Goal: Task Accomplishment & Management: Use online tool/utility

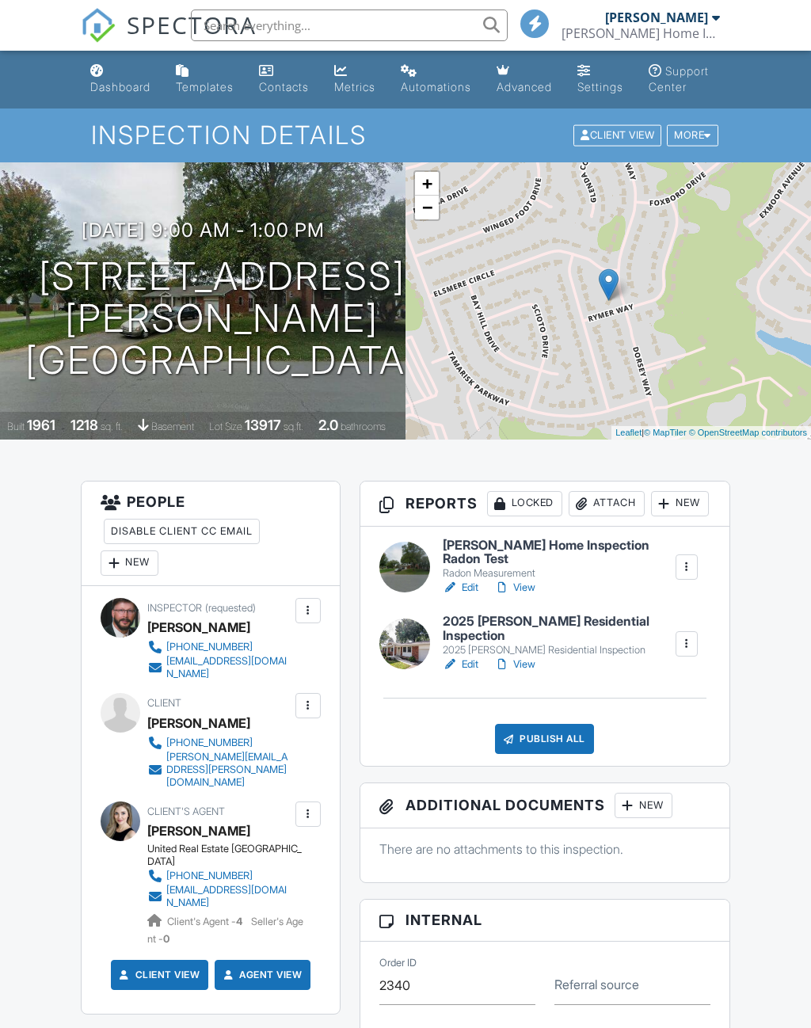
click at [475, 672] on link "Edit" at bounding box center [461, 664] width 36 height 16
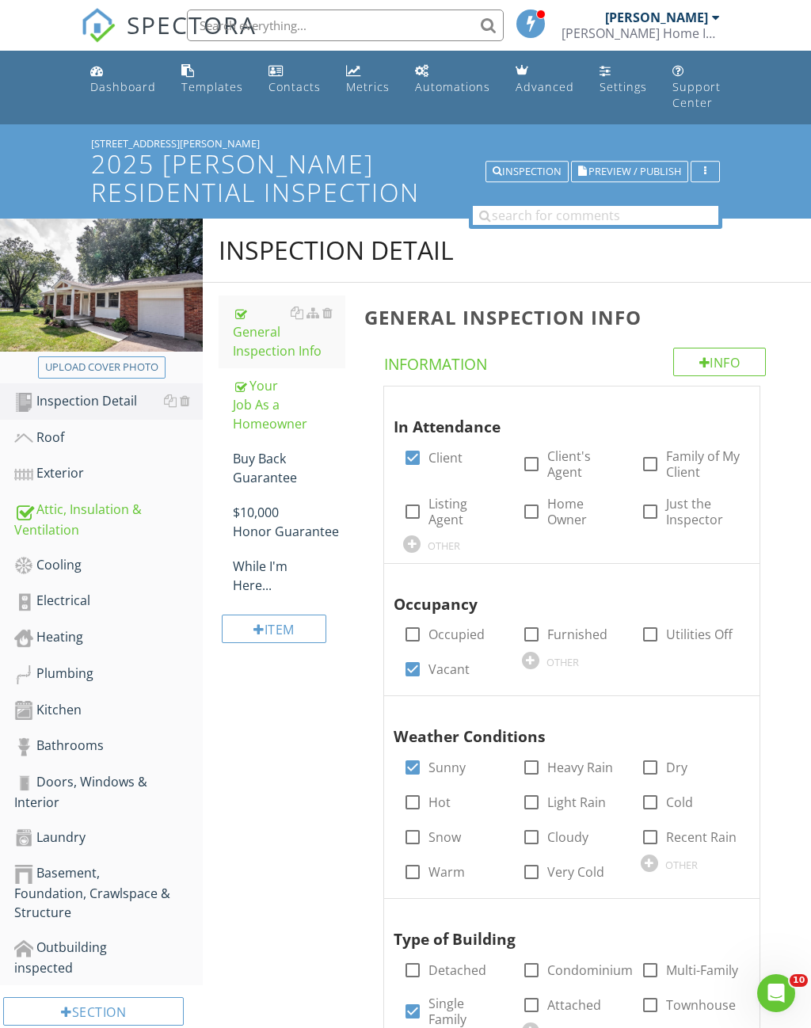
click at [79, 463] on div "Exterior" at bounding box center [108, 473] width 188 height 21
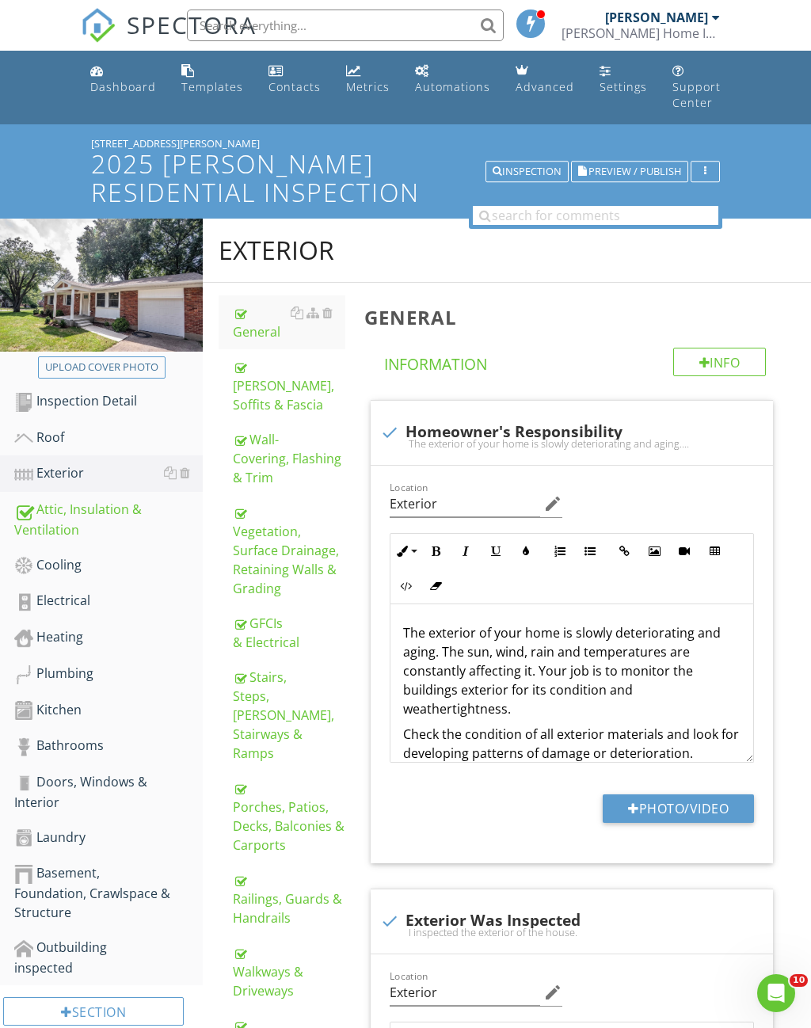
click at [63, 427] on div "Roof" at bounding box center [108, 437] width 188 height 21
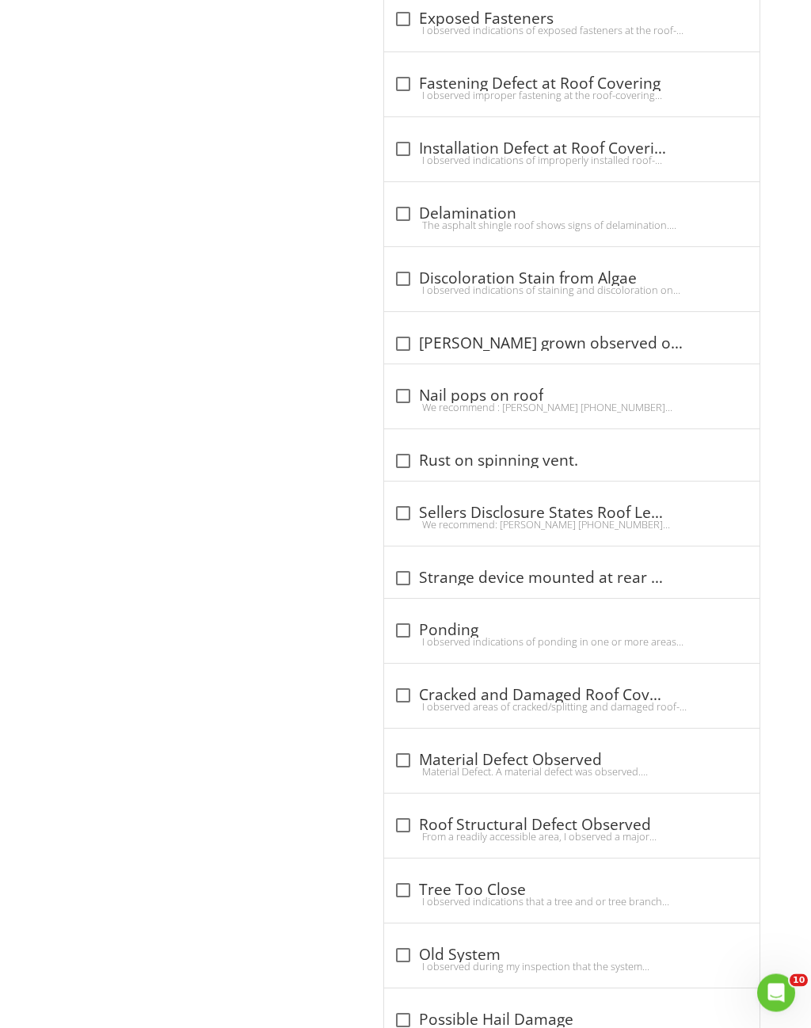
scroll to position [2600, 0]
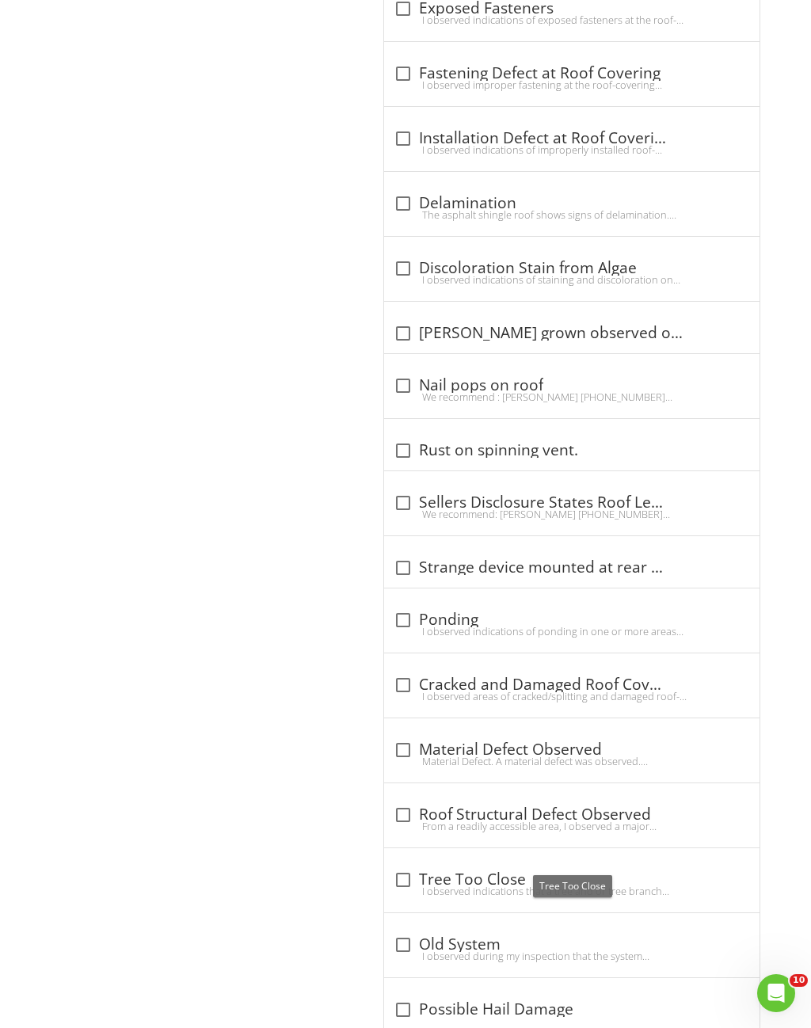
click at [415, 884] on div "I observed indications that a tree and or tree branch where overhanging the roo…" at bounding box center [571, 890] width 356 height 13
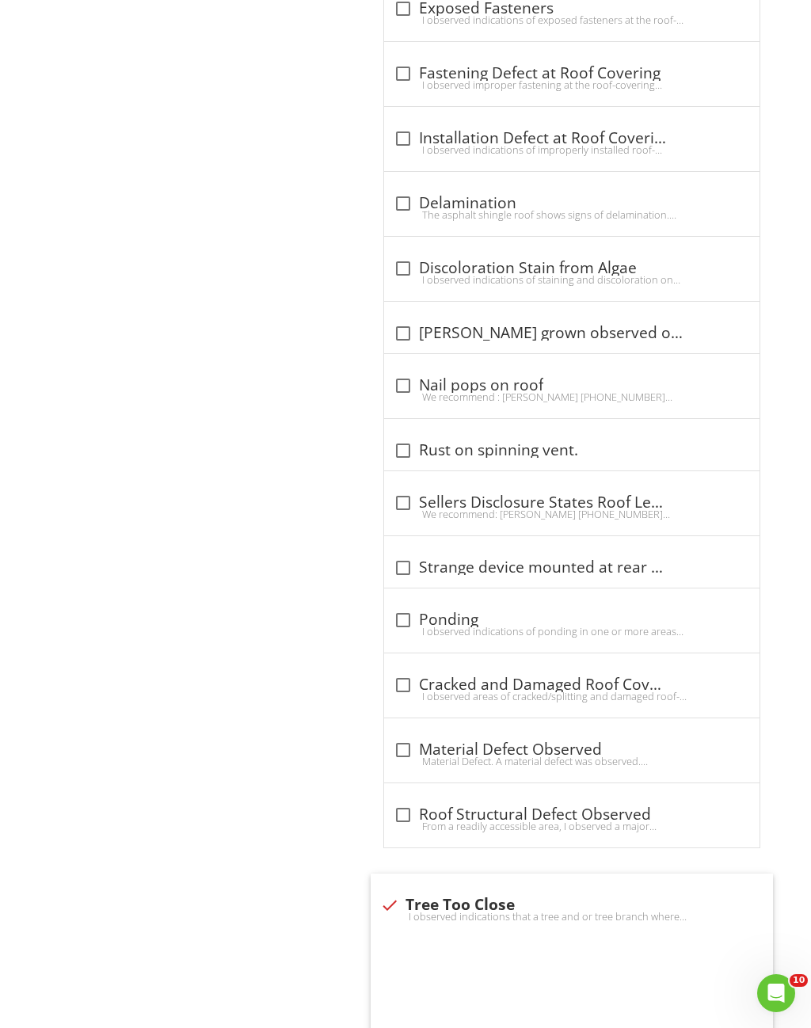
checkbox input "true"
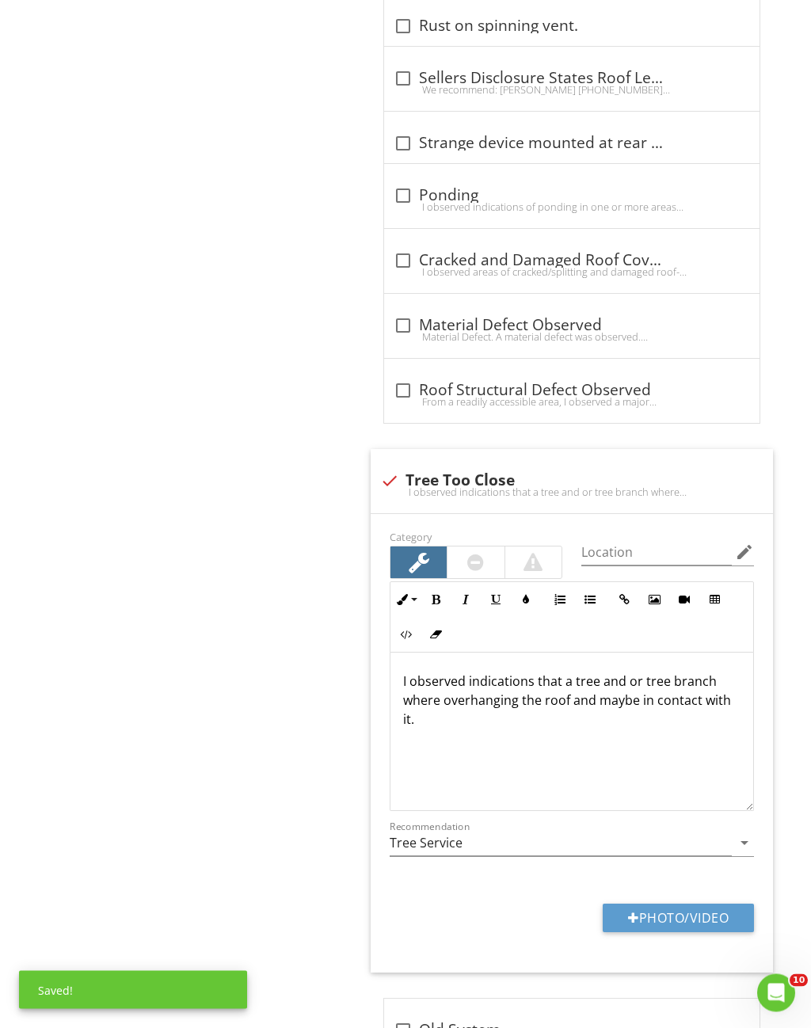
scroll to position [3110, 0]
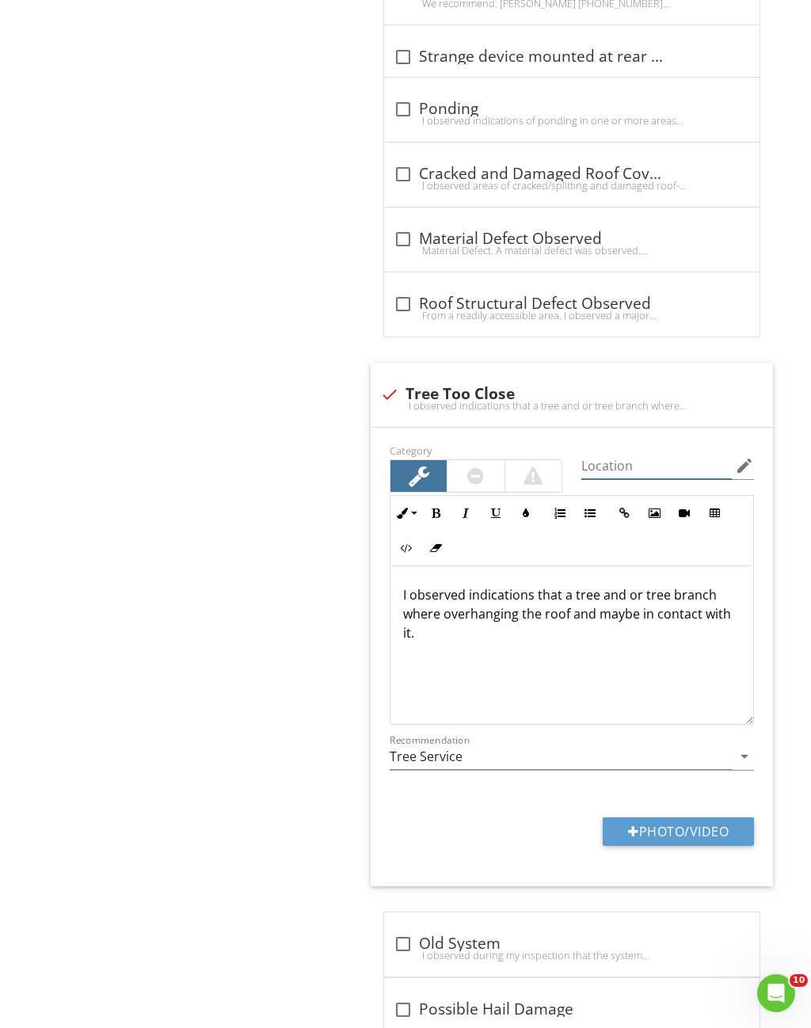
click at [653, 453] on input "Location" at bounding box center [656, 466] width 150 height 26
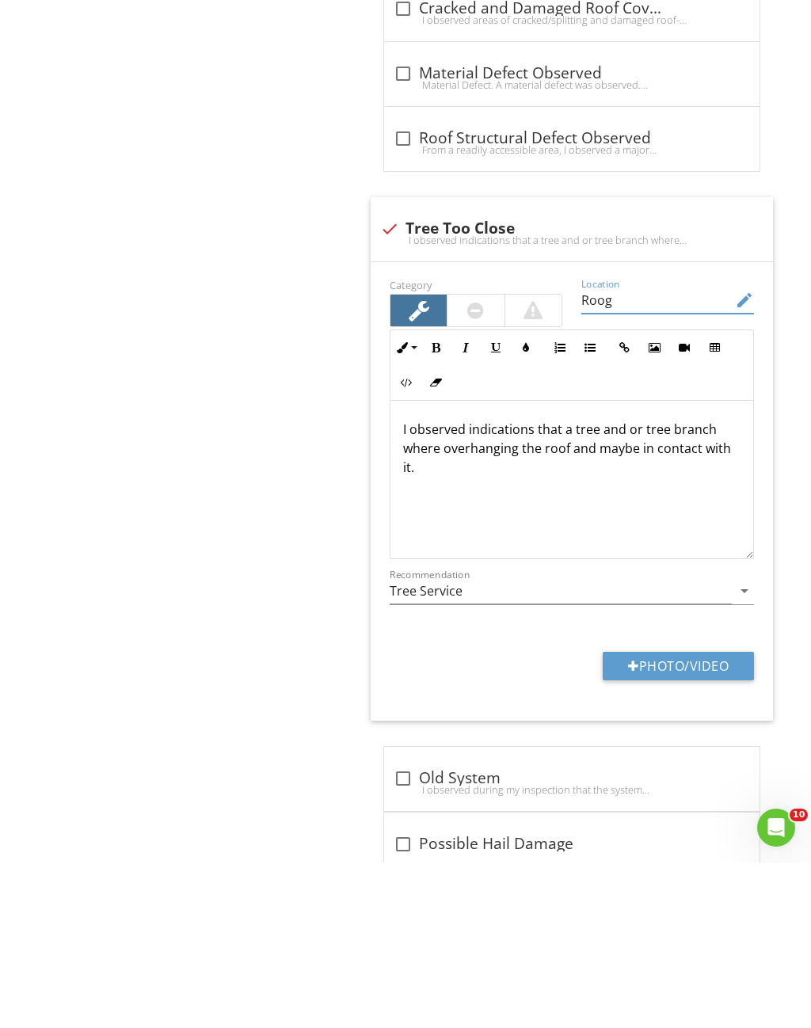
type input "Roog"
click at [724, 817] on button "Photo/Video" at bounding box center [677, 831] width 151 height 28
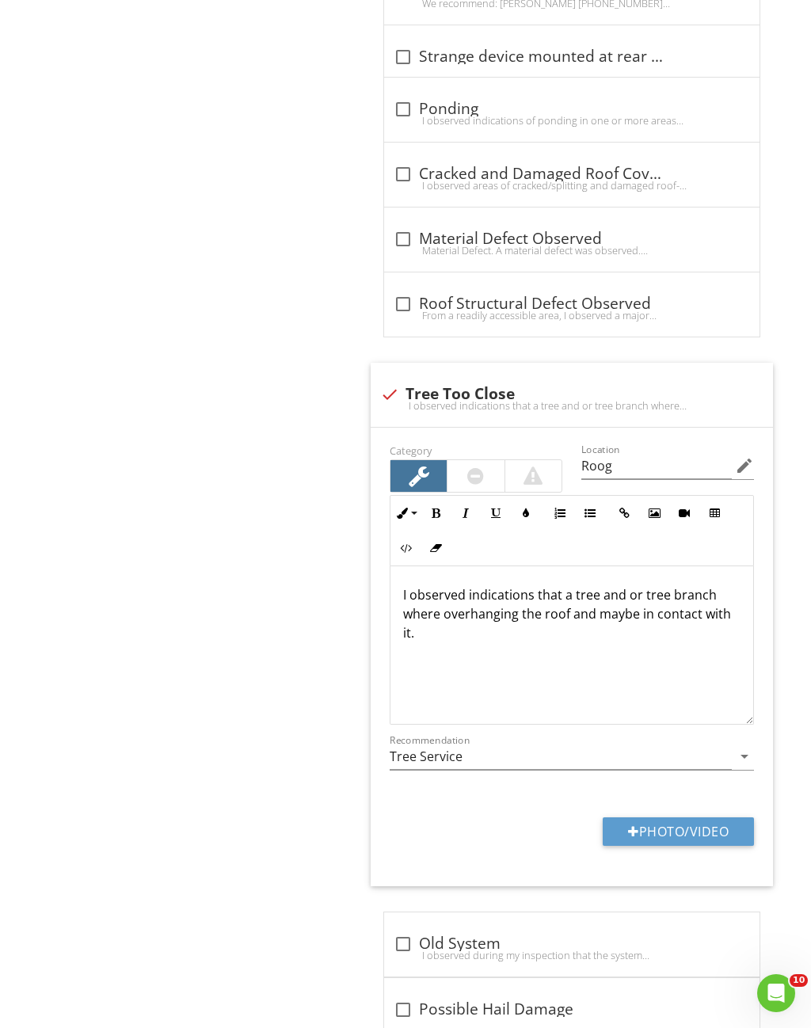
type input "C:\fakepath\IMG_9083.jpeg"
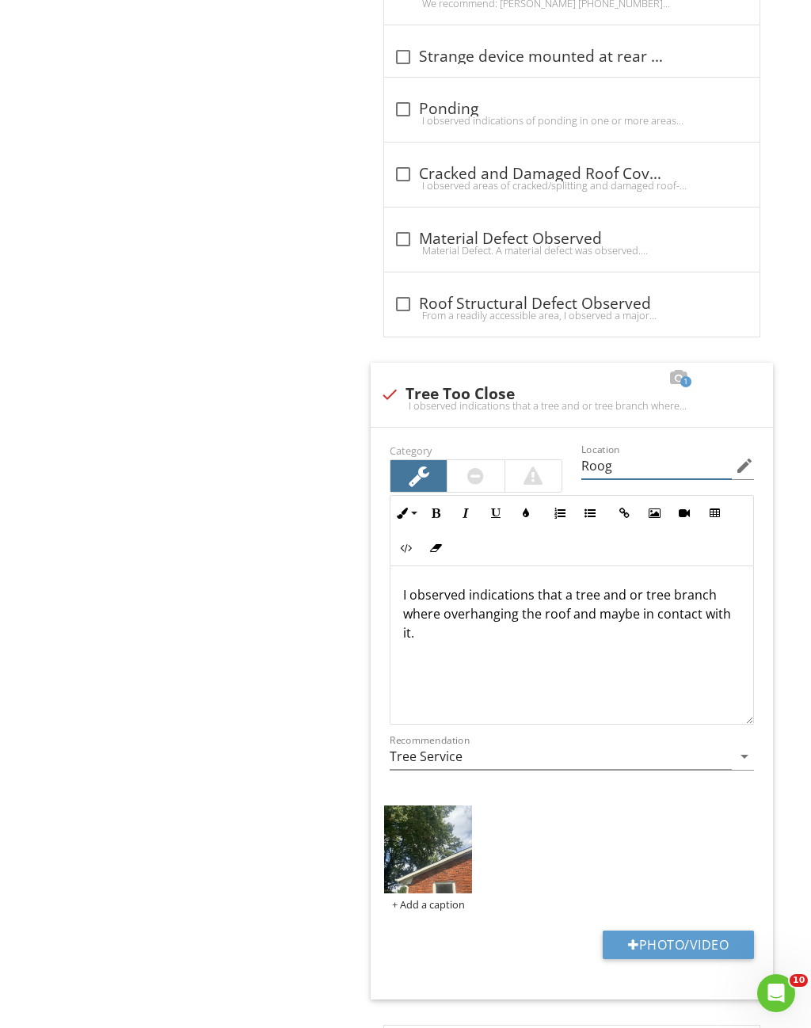
click at [624, 453] on input "Roog" at bounding box center [656, 466] width 150 height 26
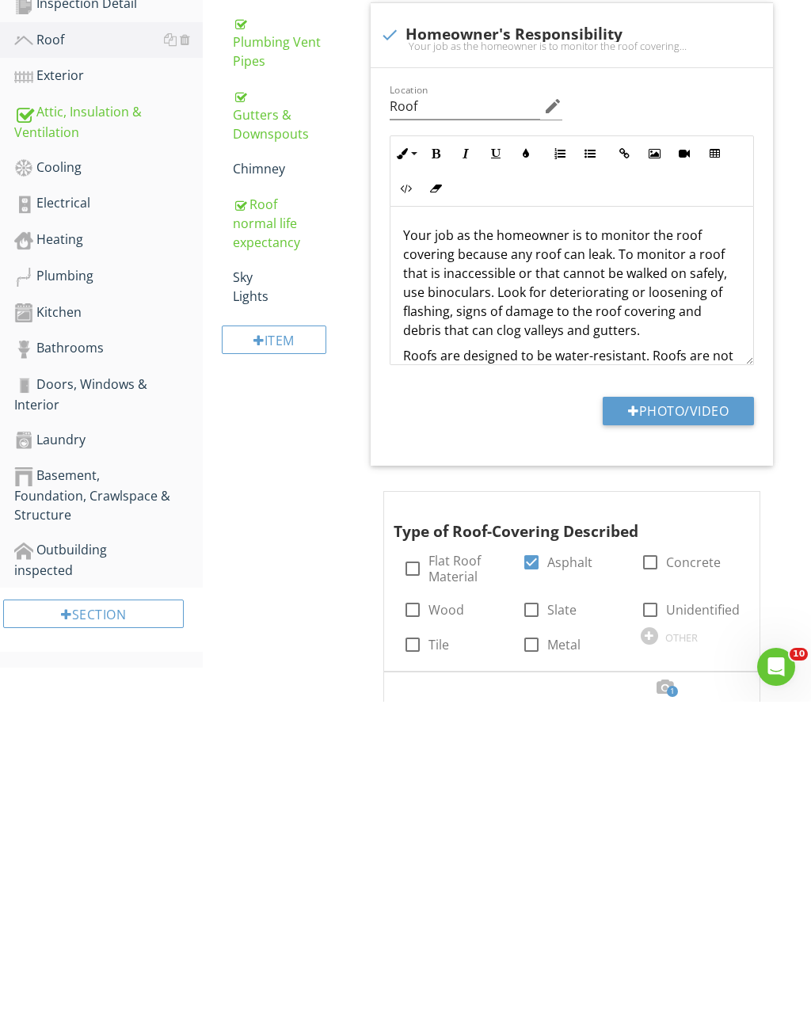
scroll to position [0, 0]
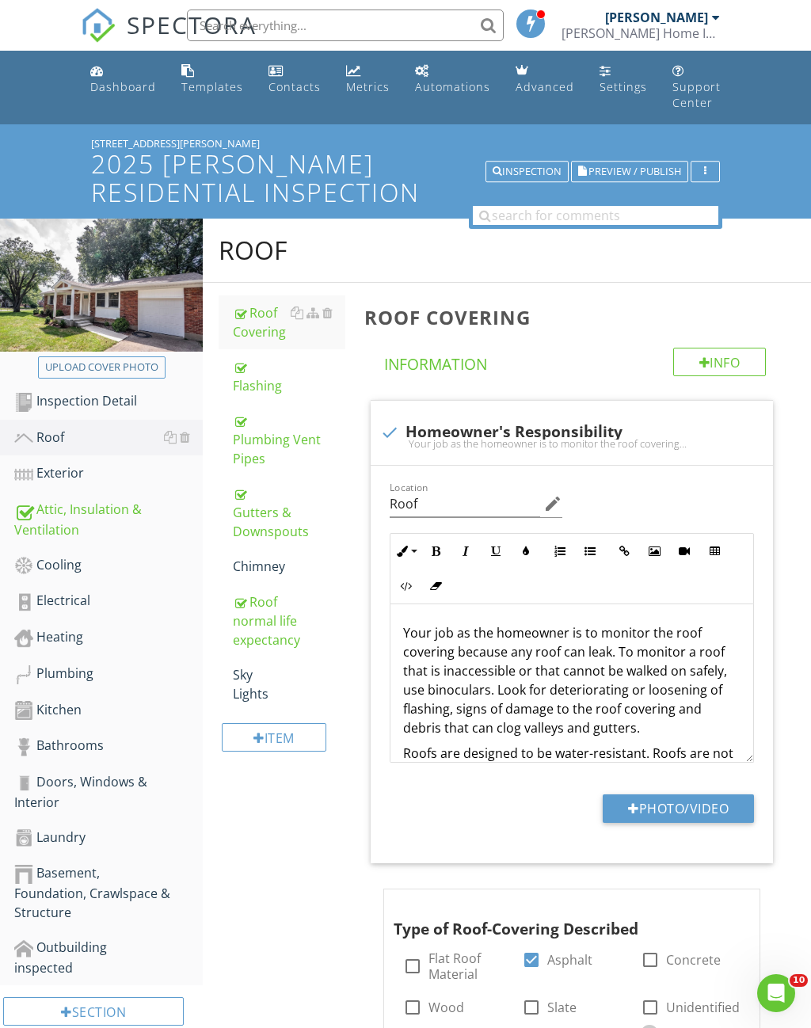
type input "Roof"
click at [267, 511] on div "Gutters & Downspouts" at bounding box center [289, 512] width 112 height 57
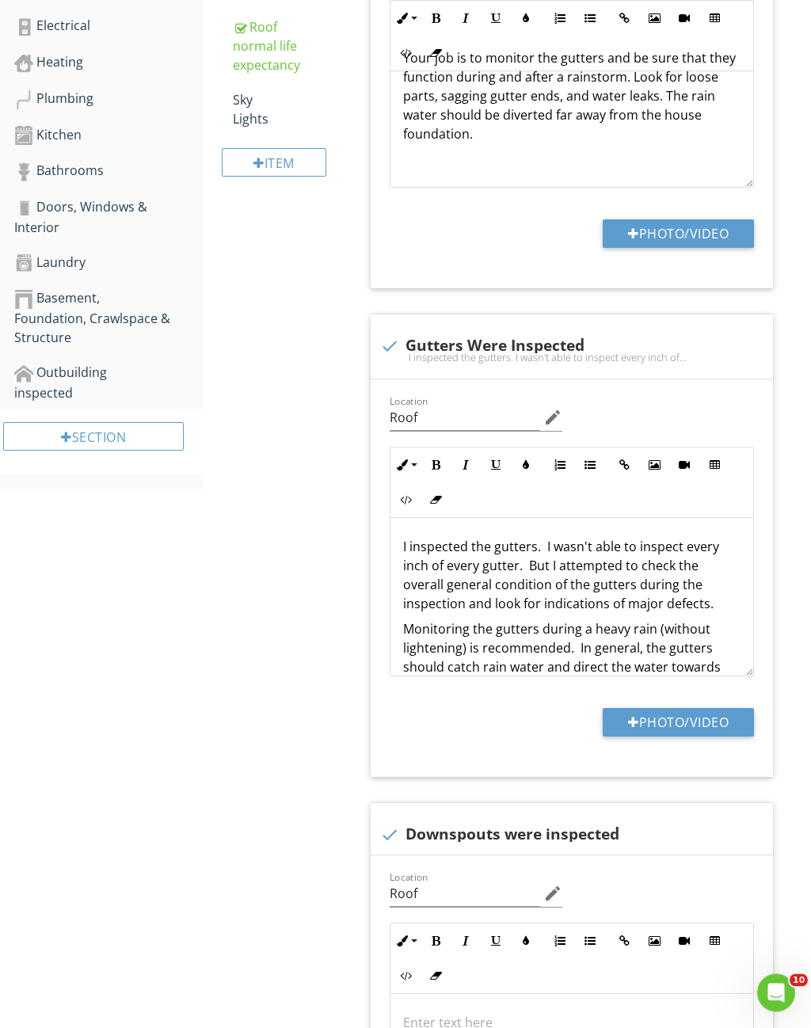
scroll to position [581, 0]
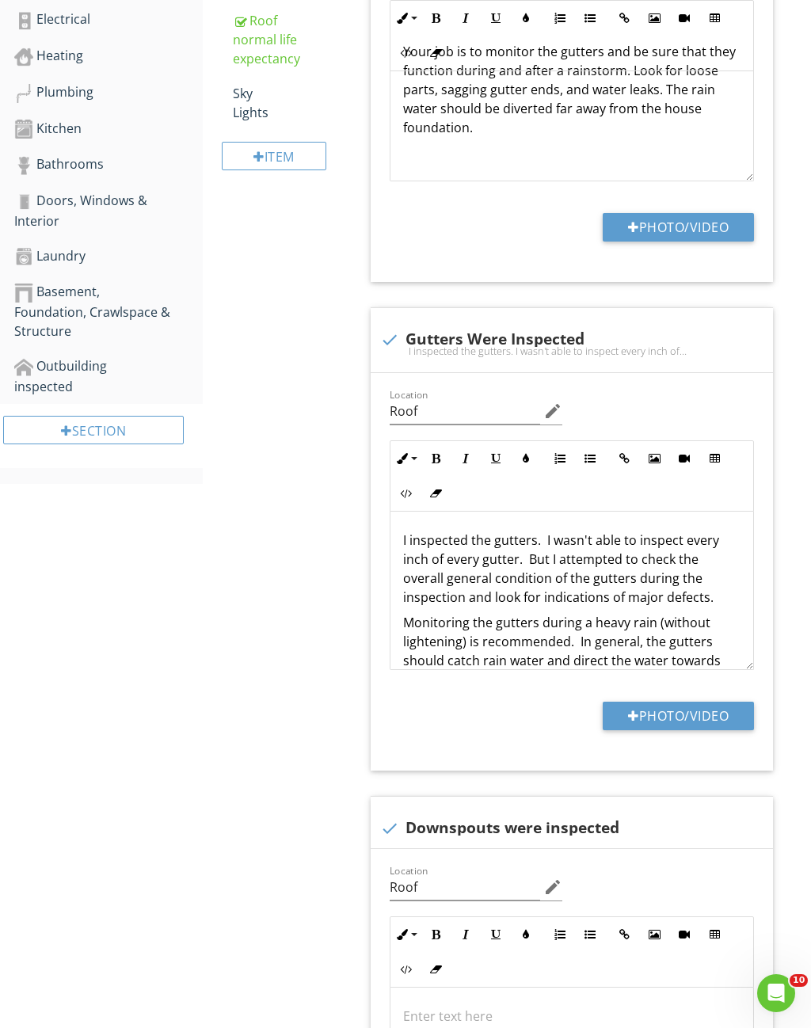
click at [720, 701] on button "Photo/Video" at bounding box center [677, 715] width 151 height 28
type input "C:\fakepath\IMG_9083.jpeg"
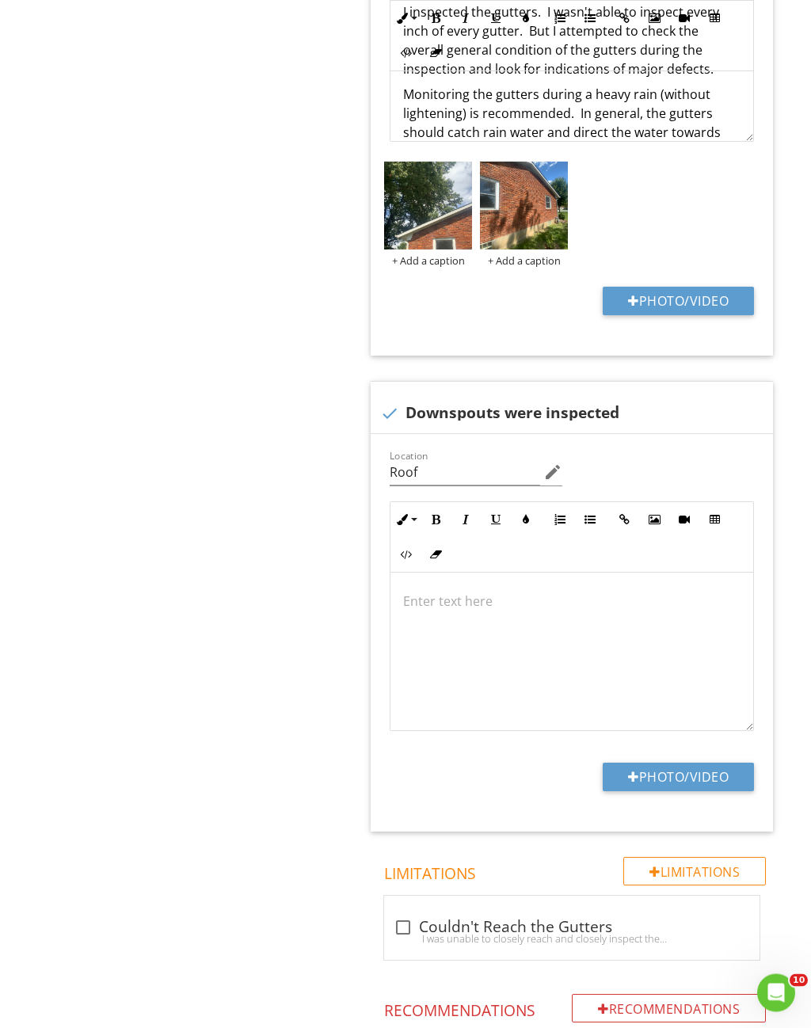
scroll to position [1110, 0]
click at [678, 764] on button "Photo/Video" at bounding box center [677, 776] width 151 height 28
type input "C:\fakepath\IMG_9085.jpeg"
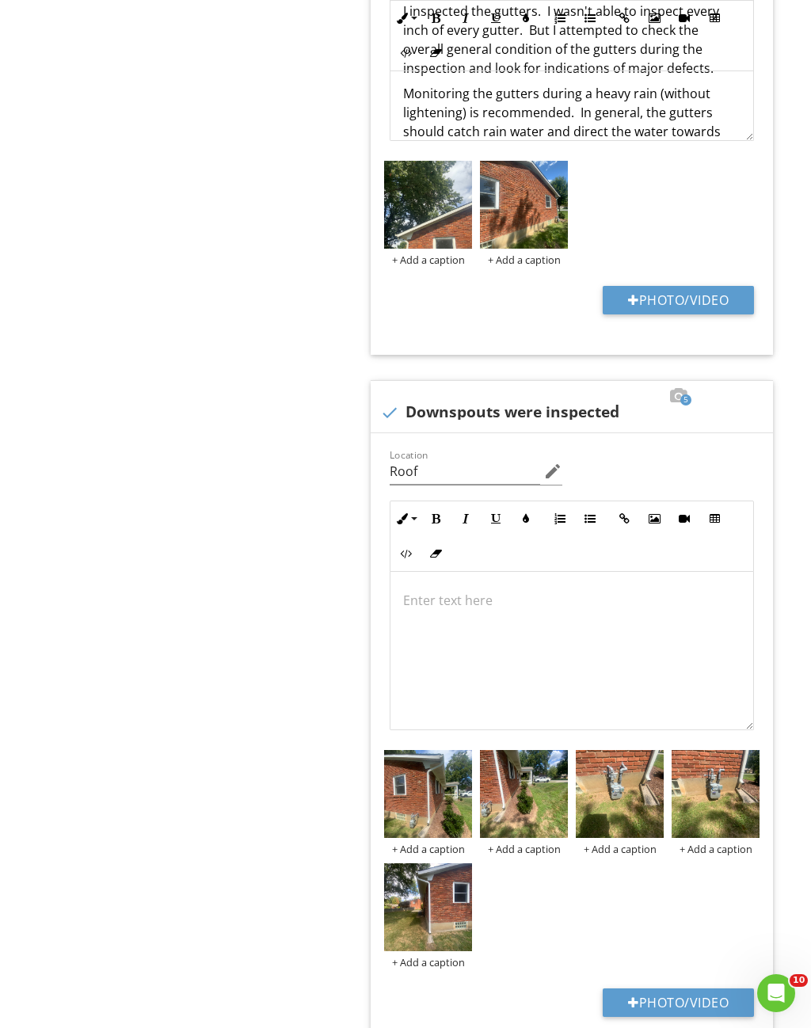
click at [719, 790] on img at bounding box center [715, 794] width 88 height 88
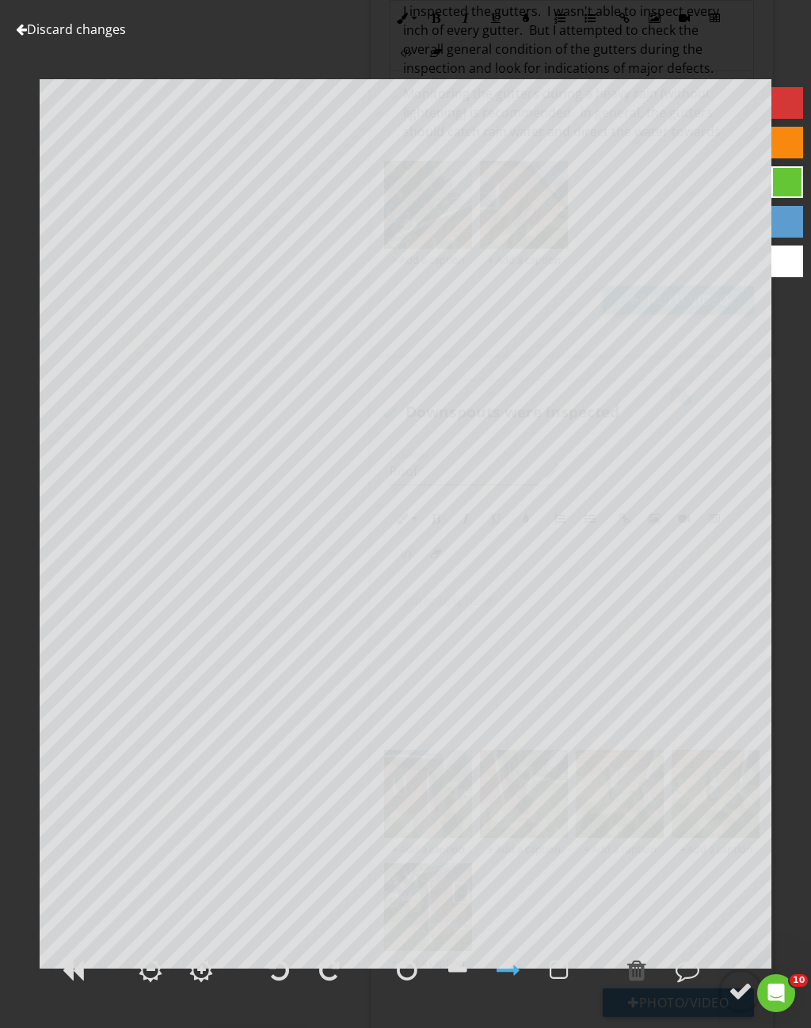
click at [107, 25] on link "Discard changes" at bounding box center [71, 29] width 110 height 17
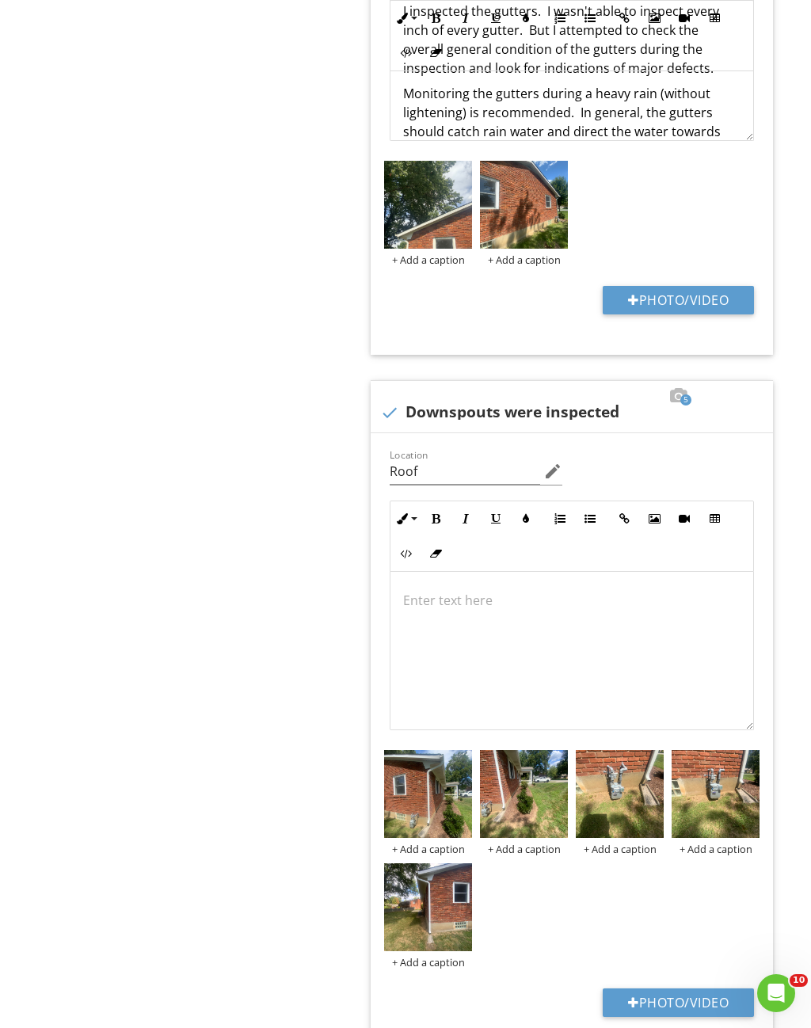
click at [758, 750] on img at bounding box center [715, 794] width 88 height 88
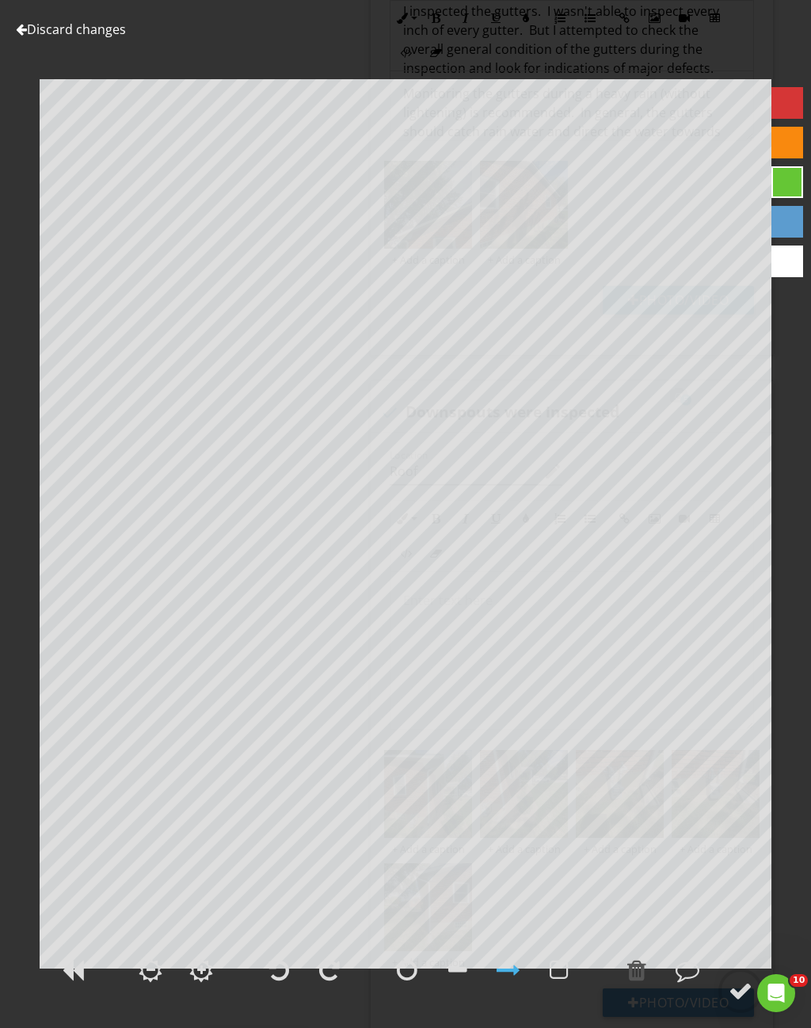
click at [75, 37] on link "Discard changes" at bounding box center [71, 29] width 110 height 17
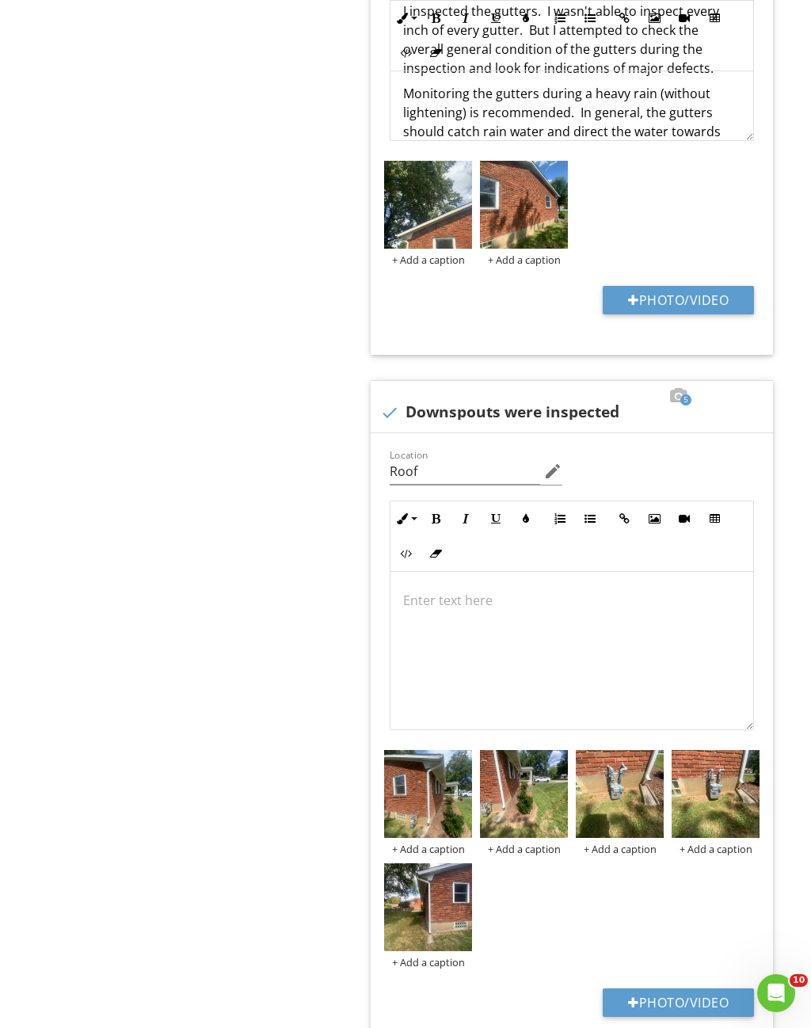
click at [758, 750] on img at bounding box center [715, 794] width 88 height 88
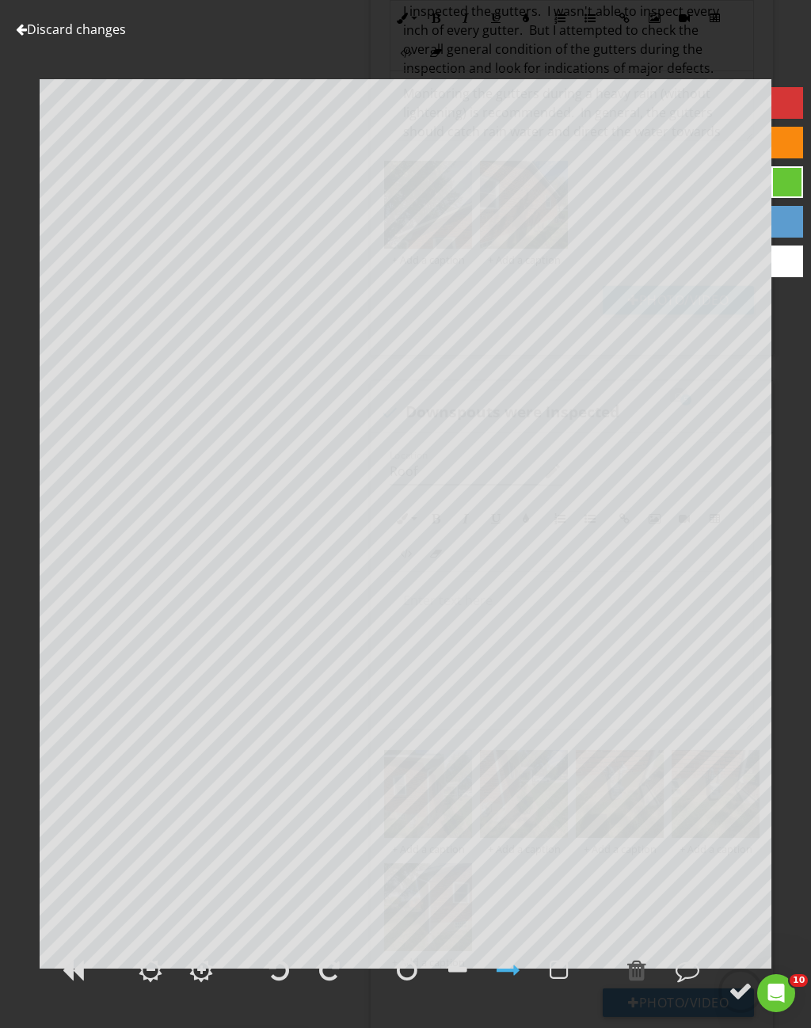
click at [87, 36] on link "Discard changes" at bounding box center [71, 29] width 110 height 17
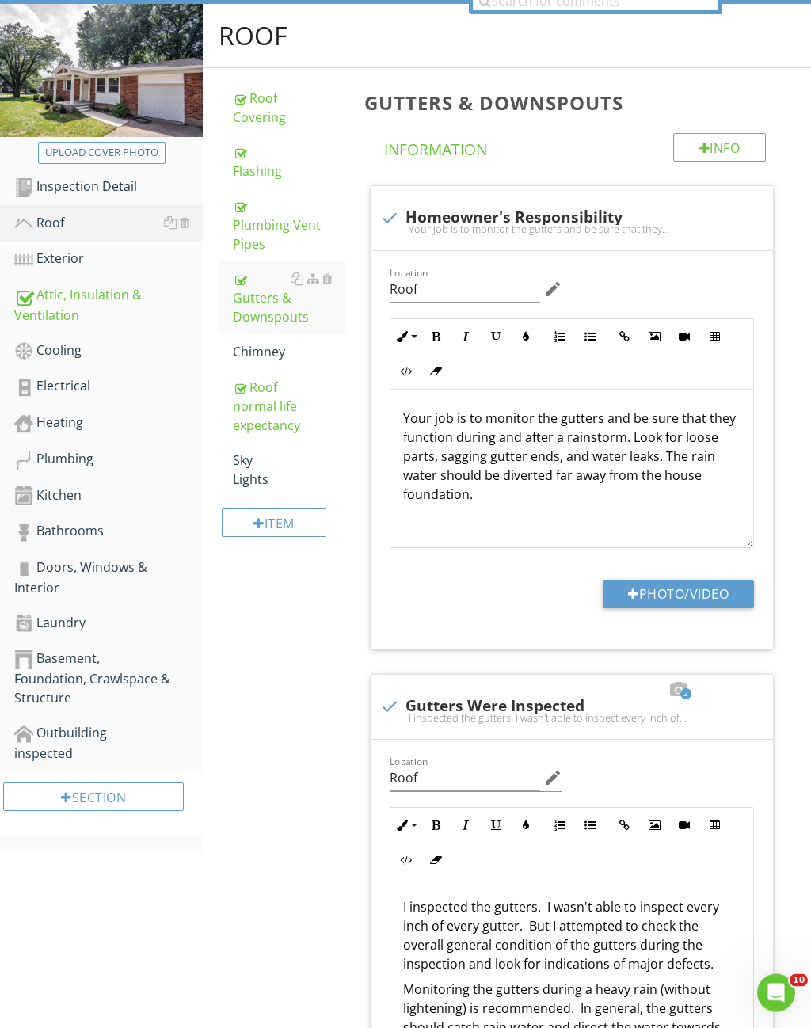
scroll to position [215, 0]
click at [281, 396] on div "Roof normal life expectancy" at bounding box center [289, 406] width 112 height 57
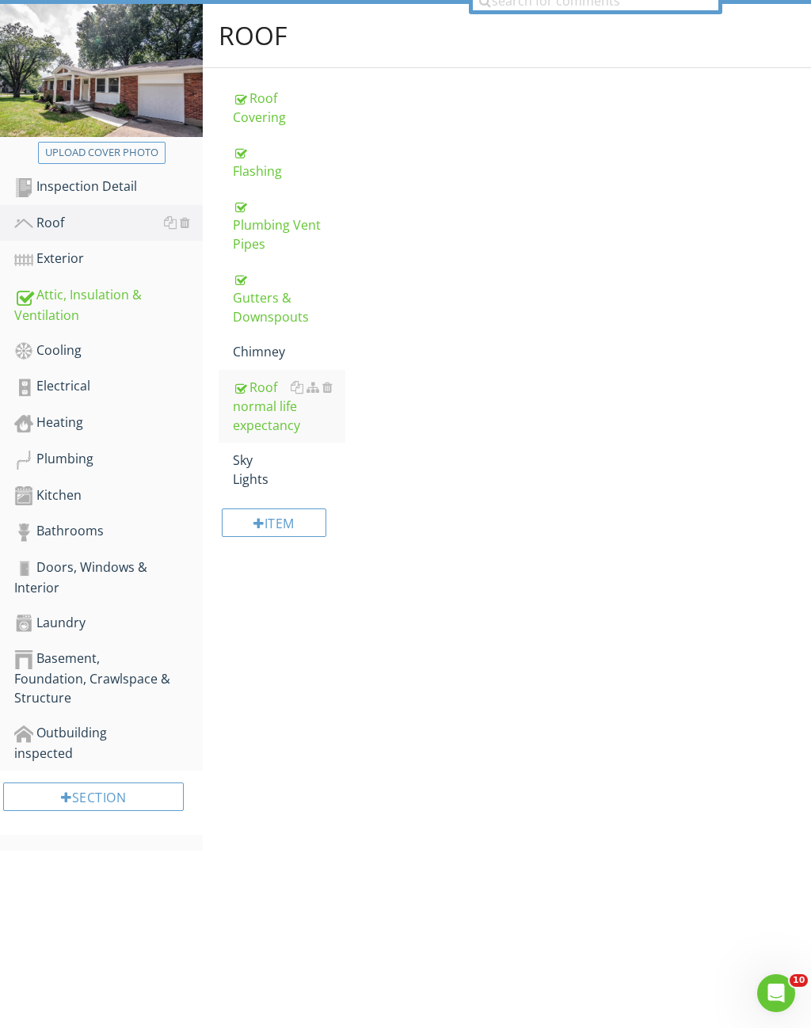
scroll to position [161, 0]
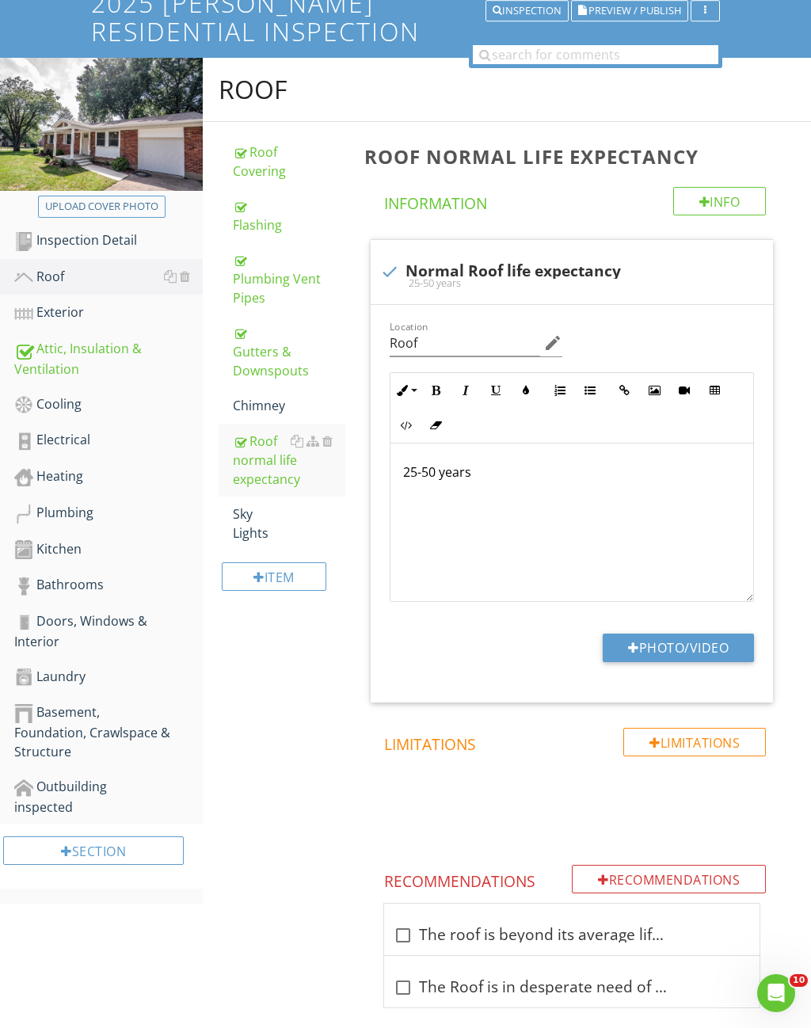
click at [67, 306] on link "Exterior" at bounding box center [108, 312] width 188 height 36
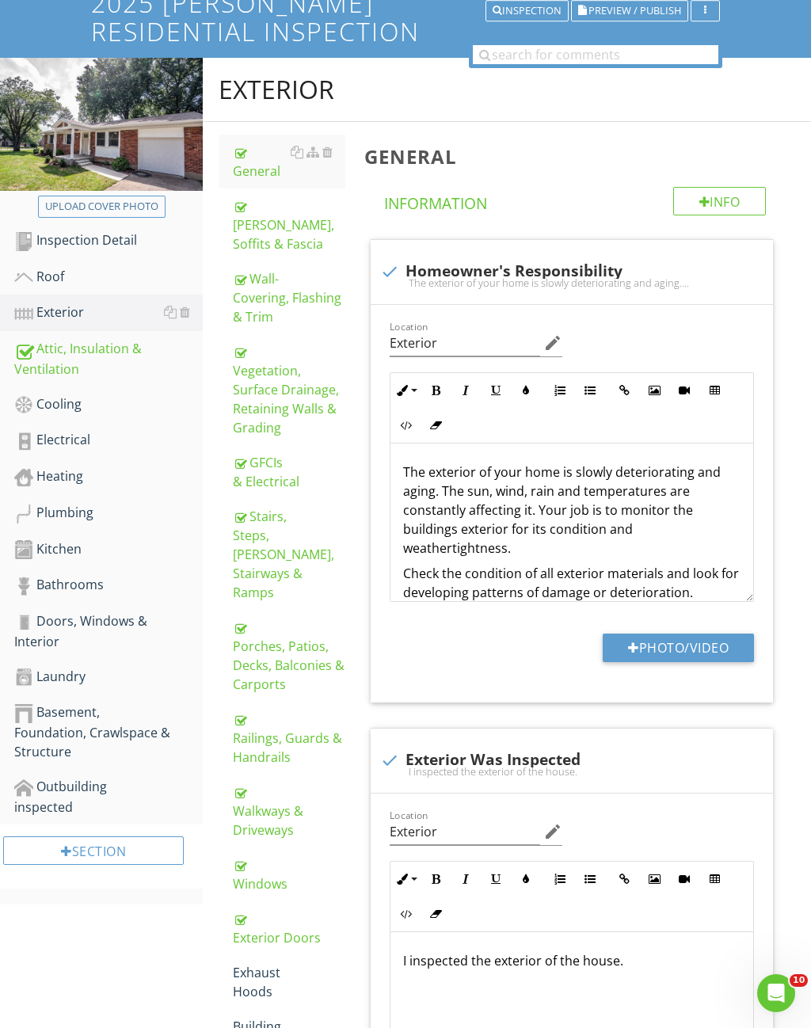
click at [271, 270] on div "Wall-Covering, Flashing & Trim" at bounding box center [289, 297] width 112 height 57
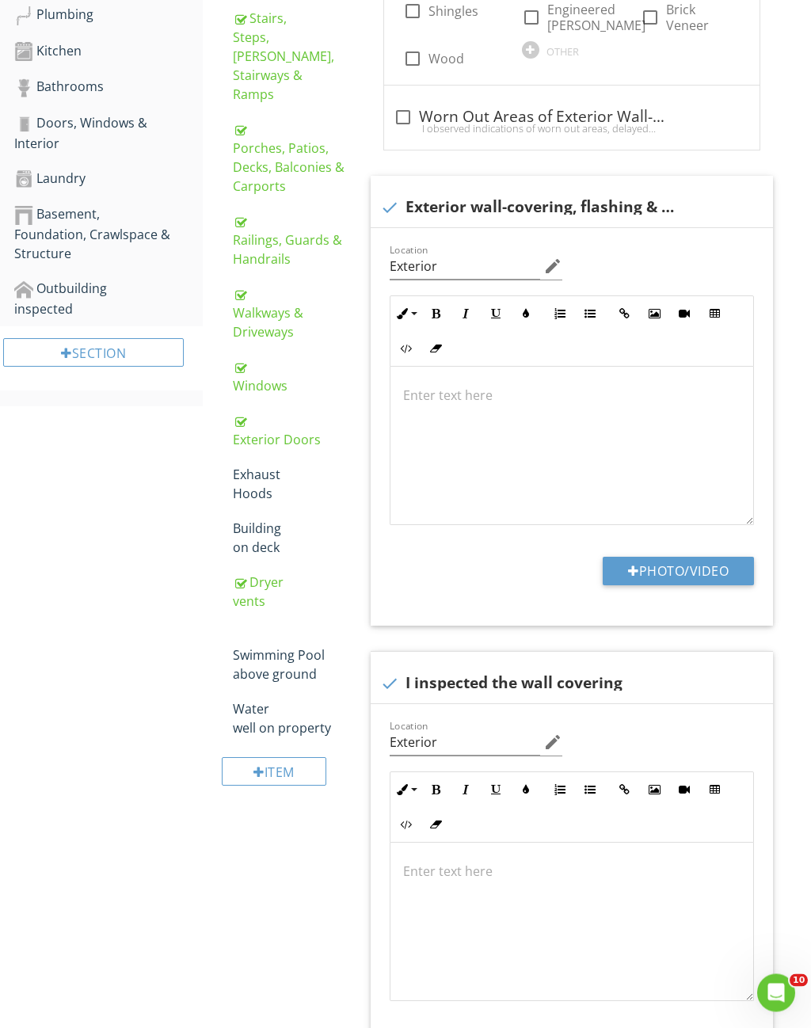
scroll to position [679, 0]
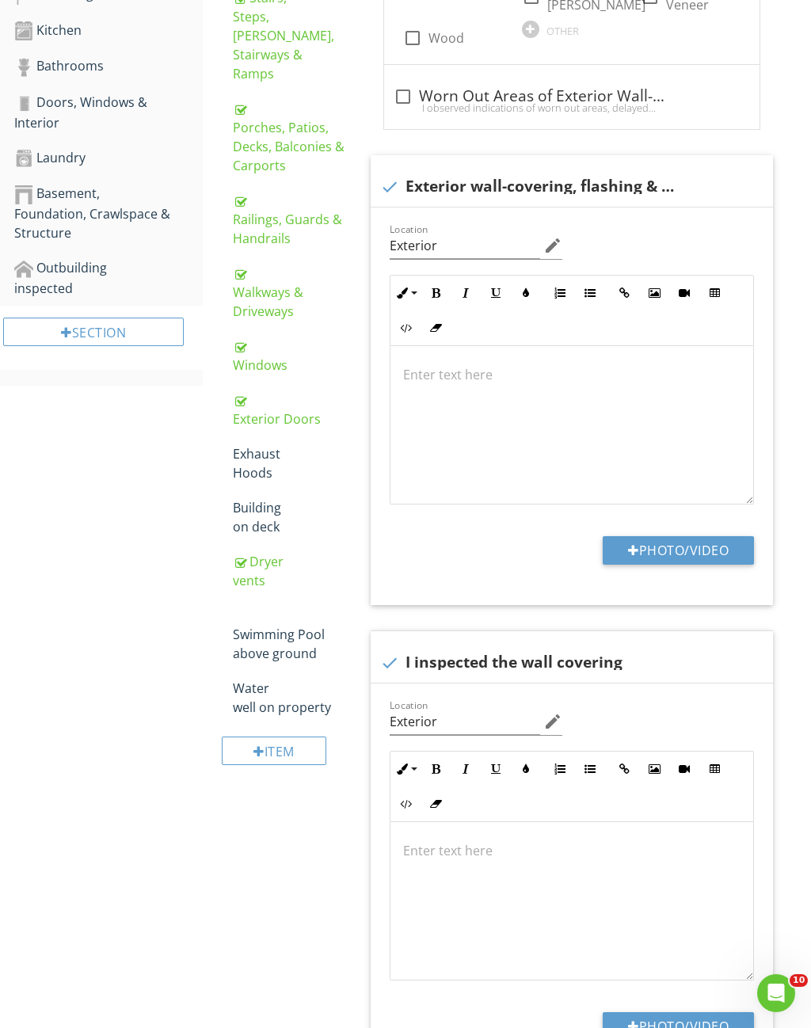
click at [704, 536] on button "Photo/Video" at bounding box center [677, 550] width 151 height 28
type input "C:\fakepath\IMG_9085.jpeg"
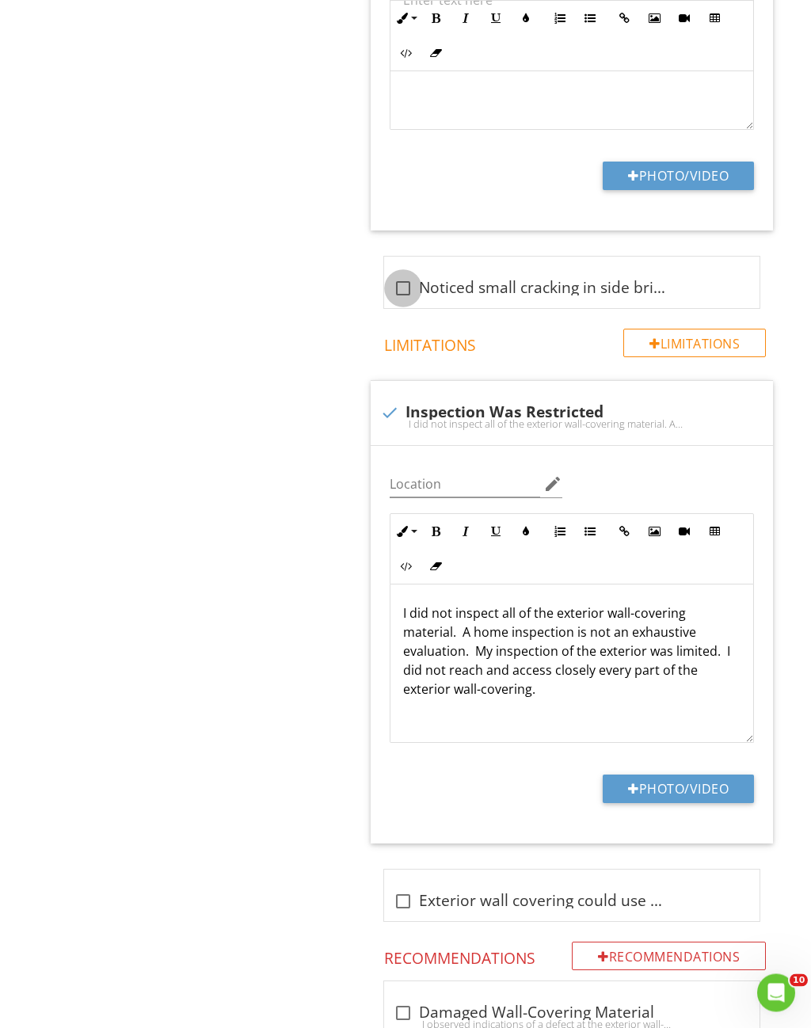
scroll to position [1643, 0]
click at [414, 275] on div at bounding box center [402, 288] width 27 height 27
checkbox input "true"
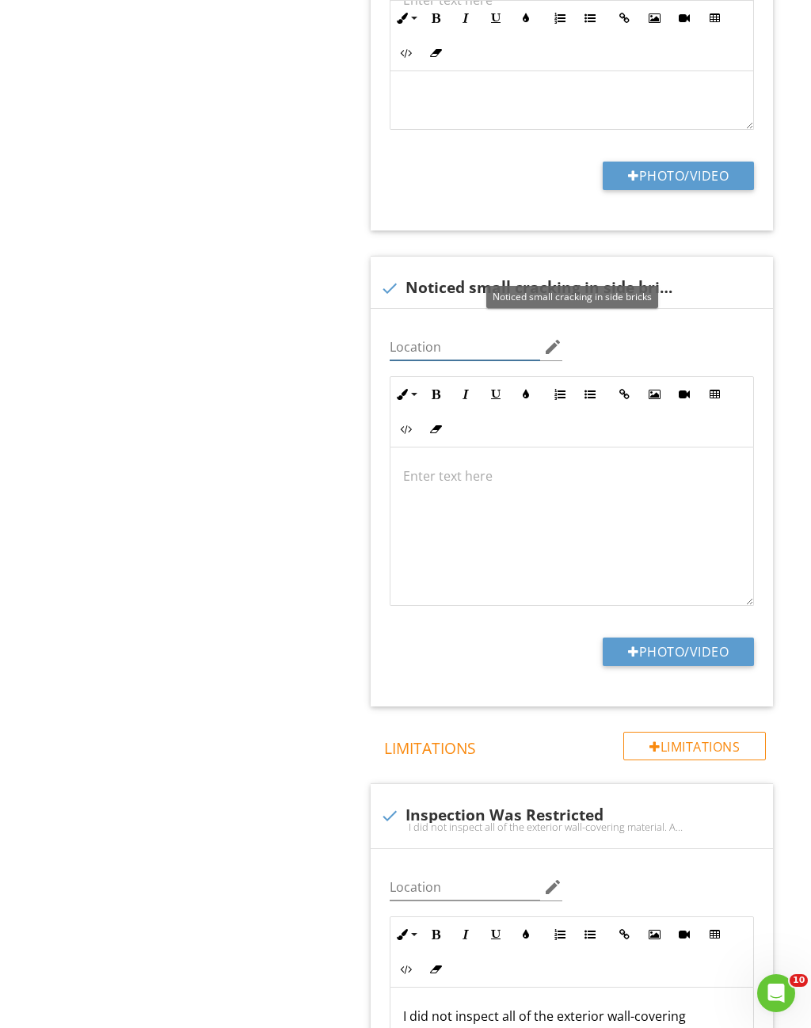
click at [452, 334] on input "Location" at bounding box center [464, 347] width 150 height 26
click at [444, 334] on input "Location" at bounding box center [464, 347] width 150 height 26
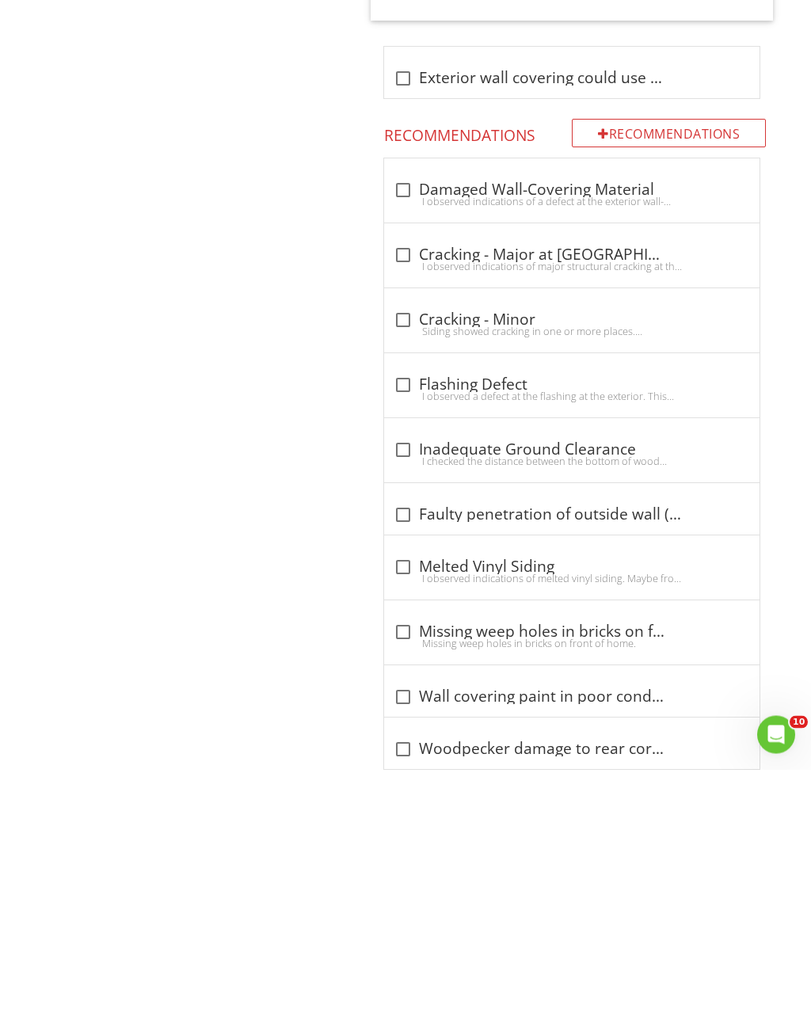
scroll to position [2607, 0]
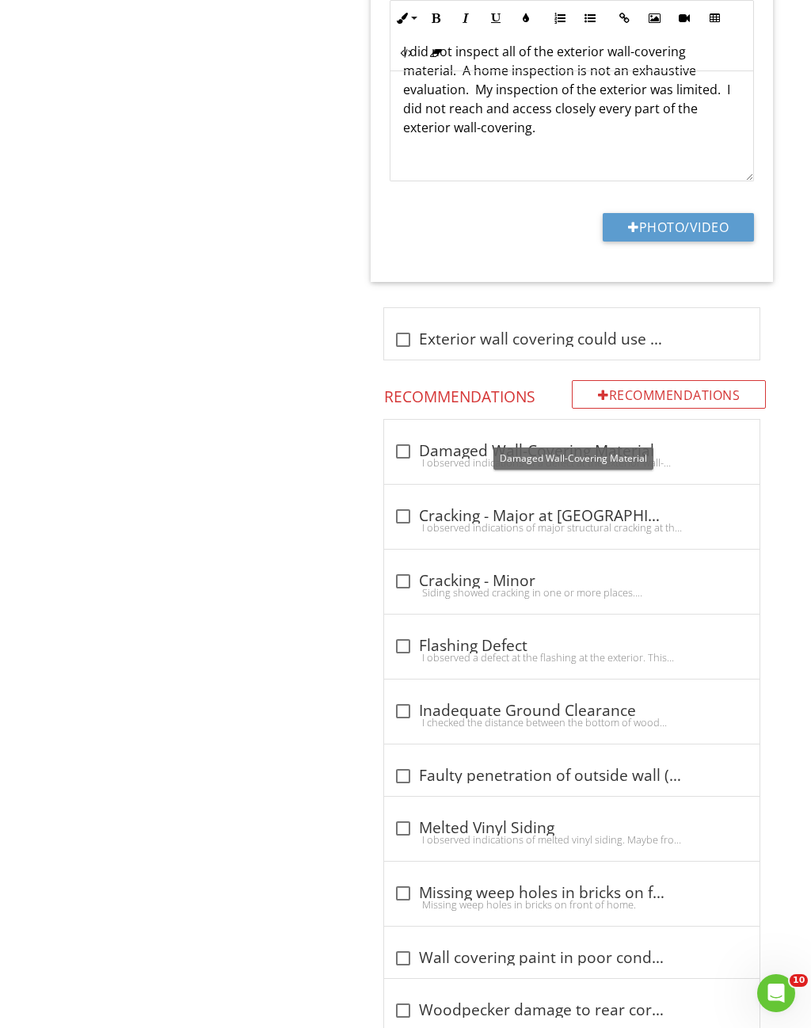
type input "Exterior"
click at [417, 442] on div "check_box_outline_blank Damaged Wall-Covering Material" at bounding box center [571, 451] width 356 height 19
checkbox input "true"
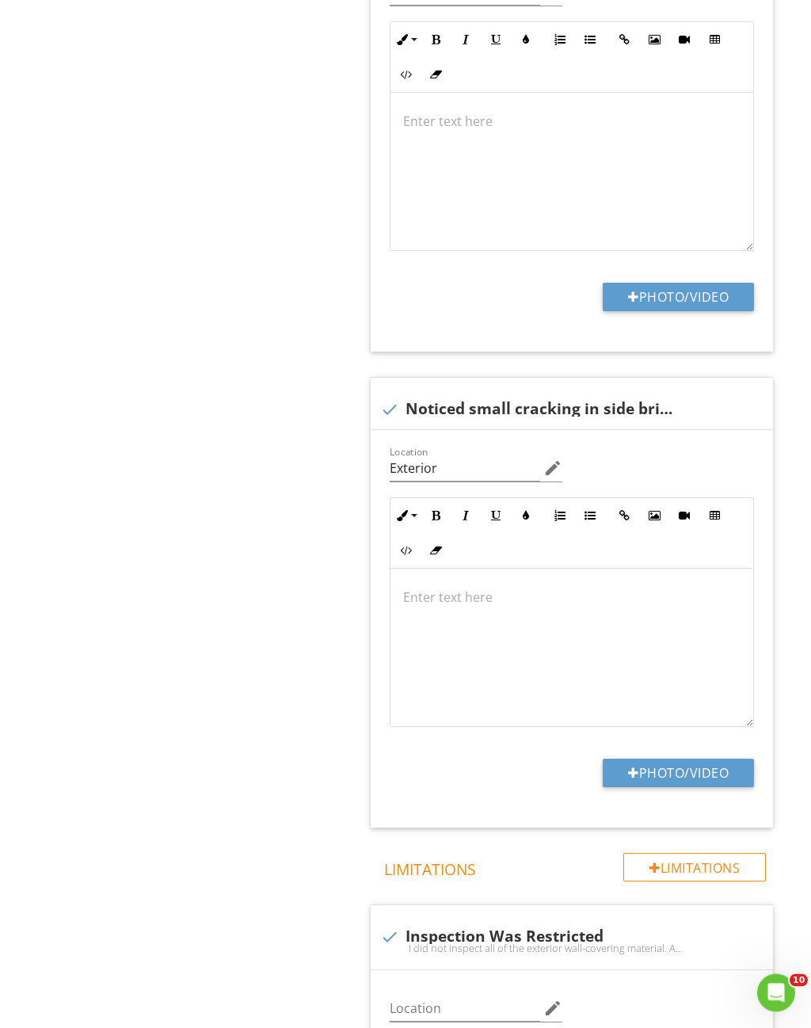
scroll to position [1519, 0]
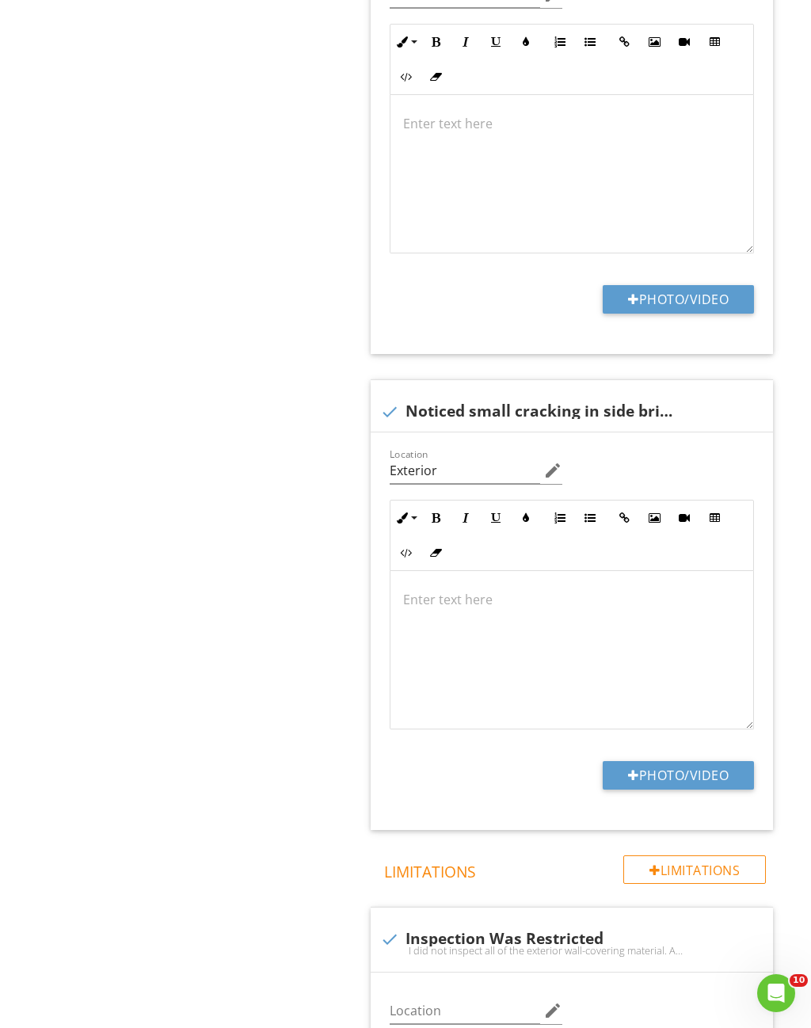
click at [699, 761] on button "Photo/Video" at bounding box center [677, 775] width 151 height 28
type input "C:\fakepath\IMG_9082.jpeg"
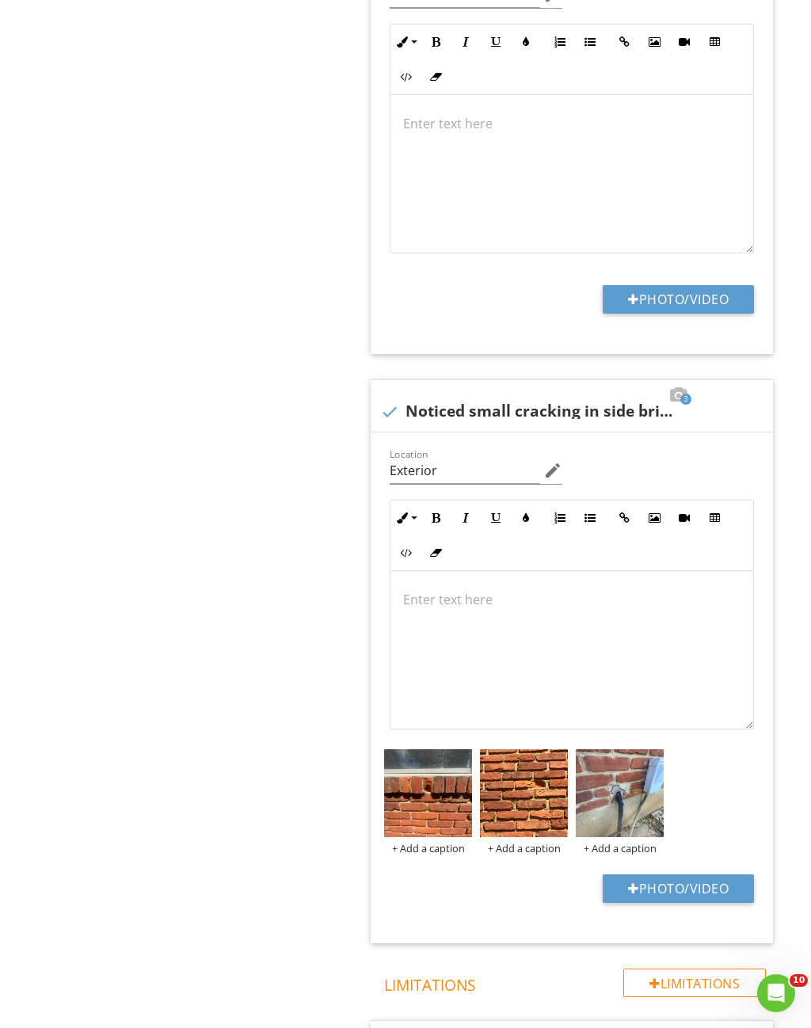
click at [511, 590] on p at bounding box center [571, 599] width 337 height 19
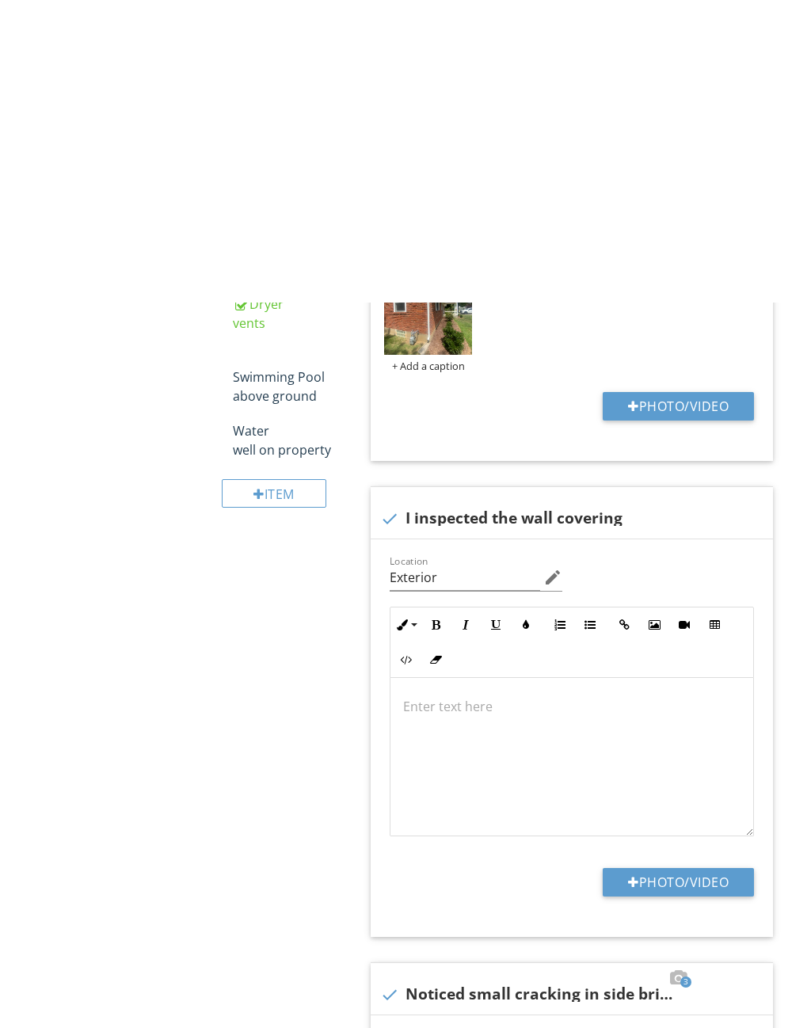
scroll to position [1250, 0]
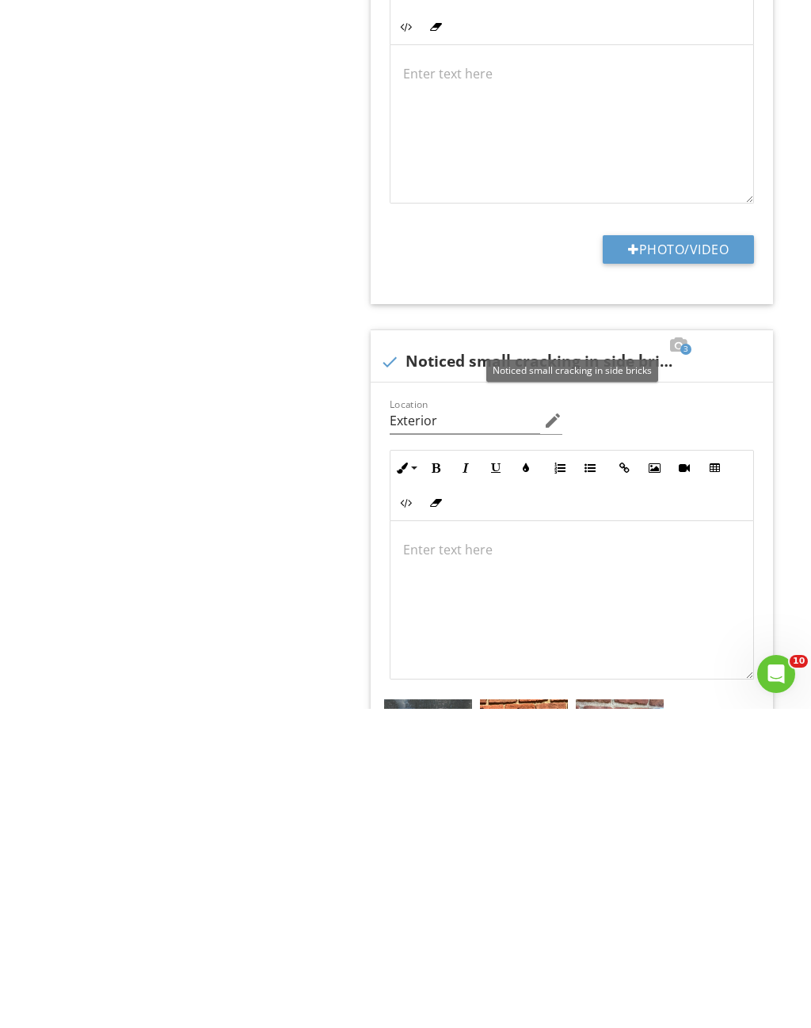
click at [401, 667] on div at bounding box center [389, 680] width 27 height 27
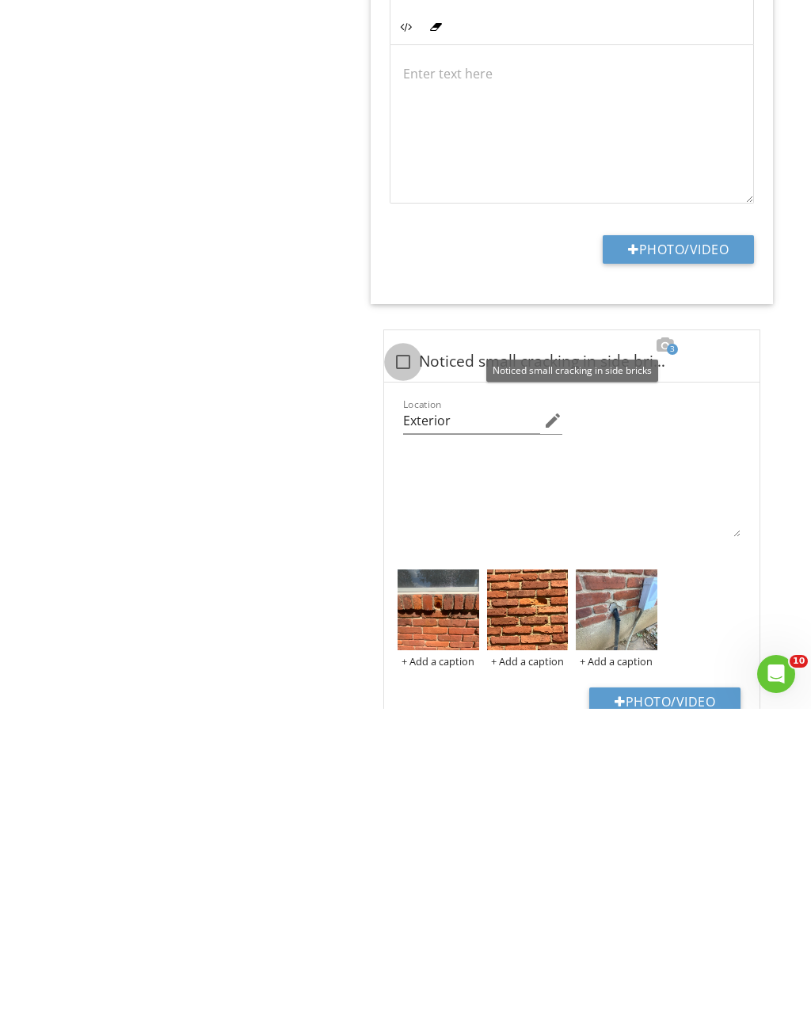
checkbox input "true"
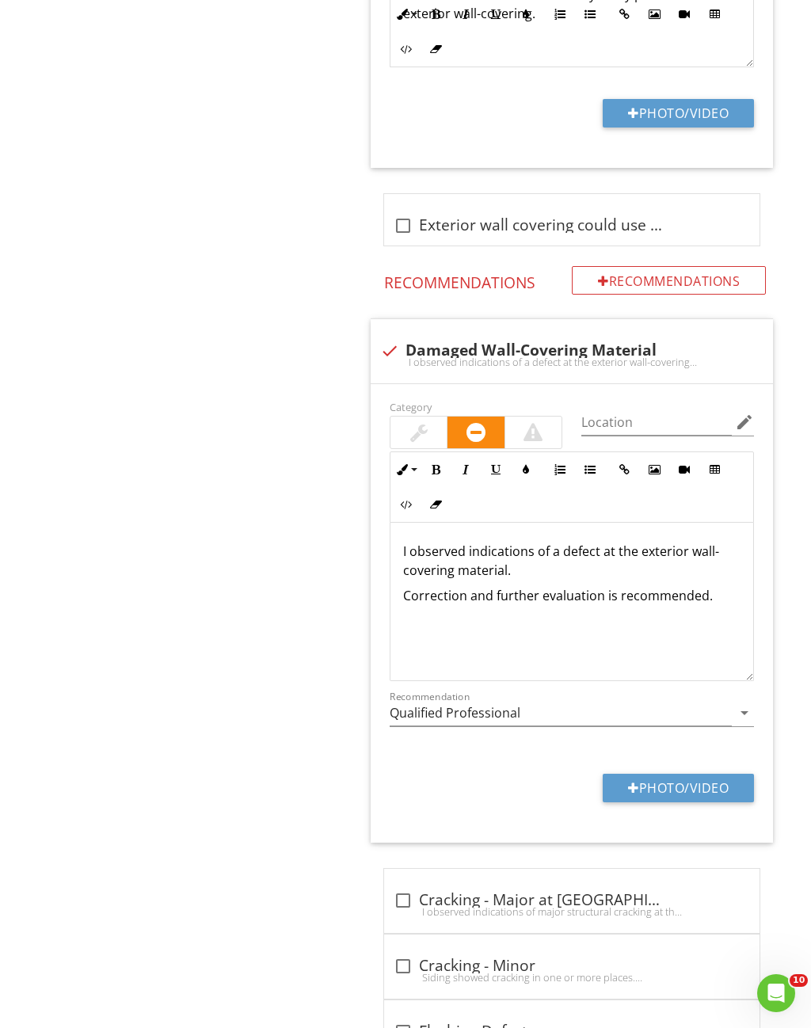
scroll to position [2394, 0]
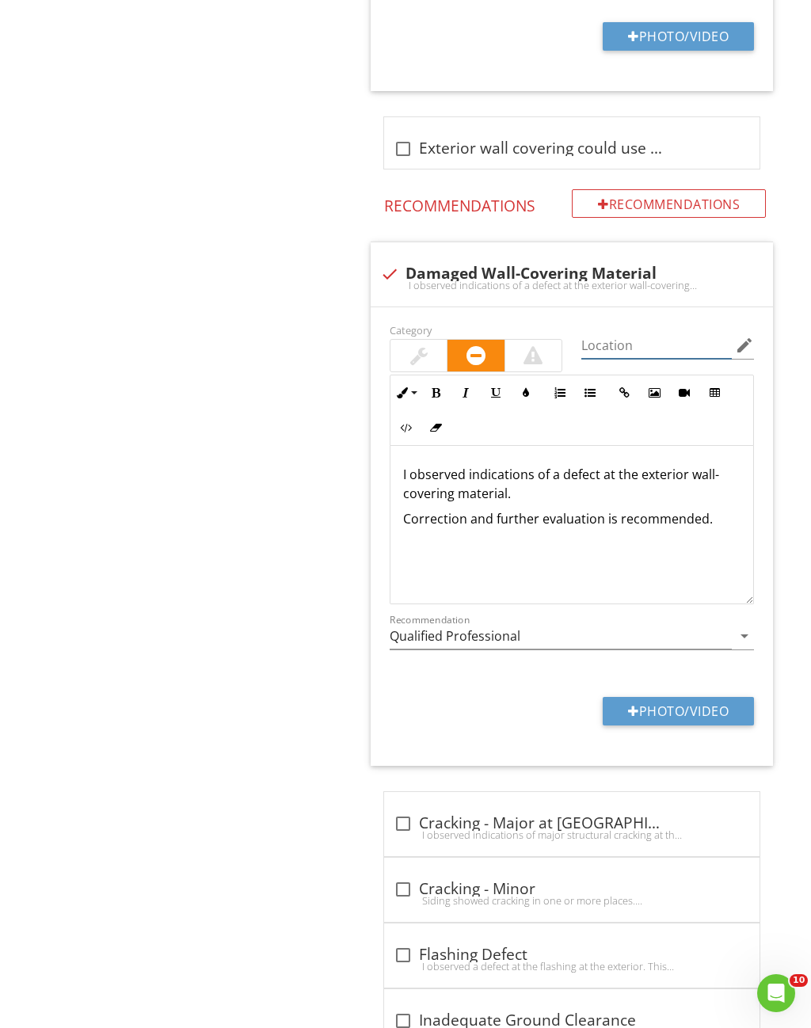
click at [646, 332] on input "Location" at bounding box center [656, 345] width 150 height 26
type input "Exterior"
click at [720, 510] on p "Correction and further evaluation is recommended." at bounding box center [571, 519] width 337 height 19
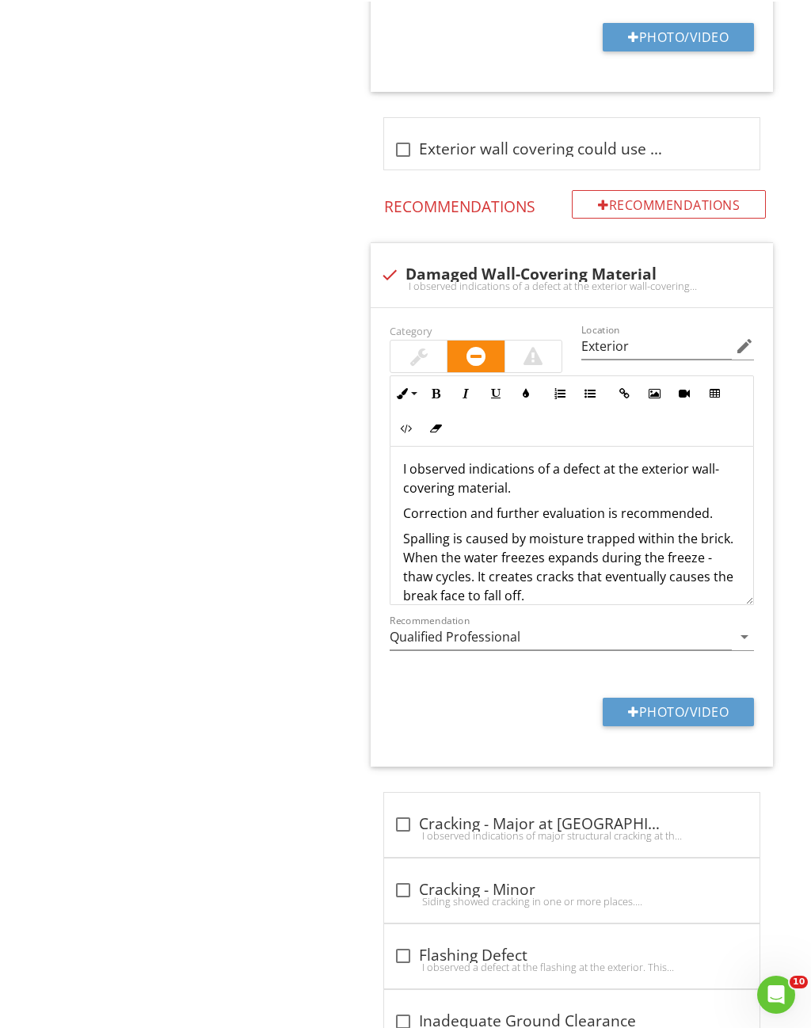
scroll to position [2396, 0]
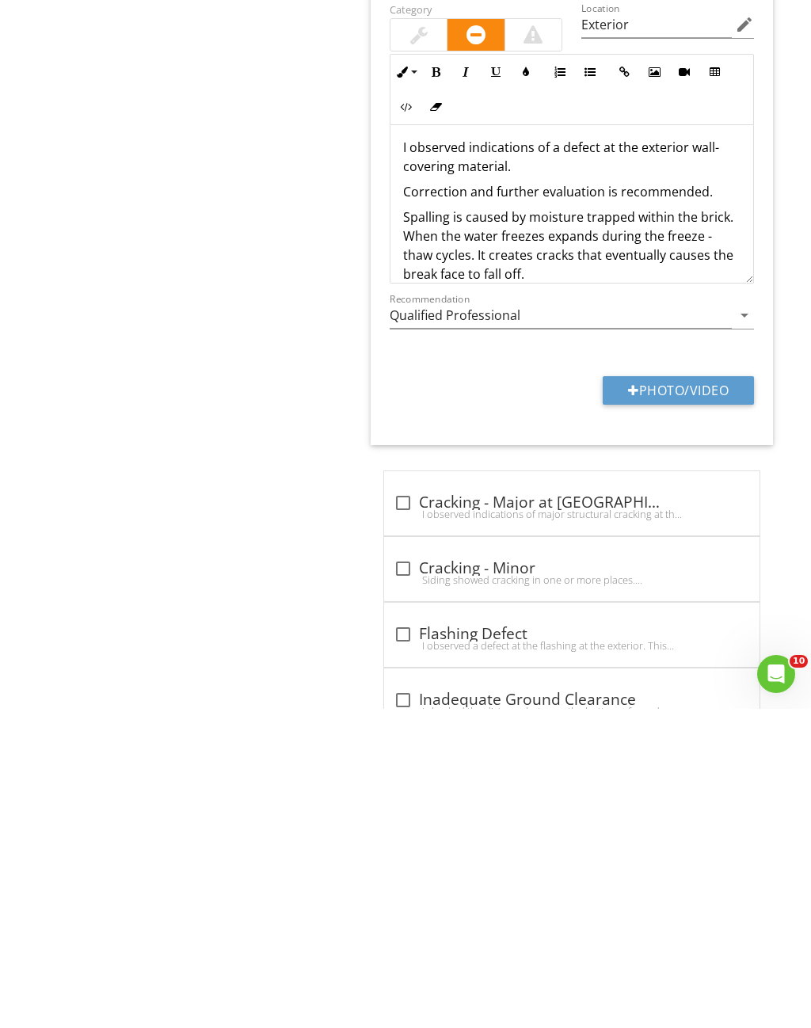
click at [706, 695] on button "Photo/Video" at bounding box center [677, 709] width 151 height 28
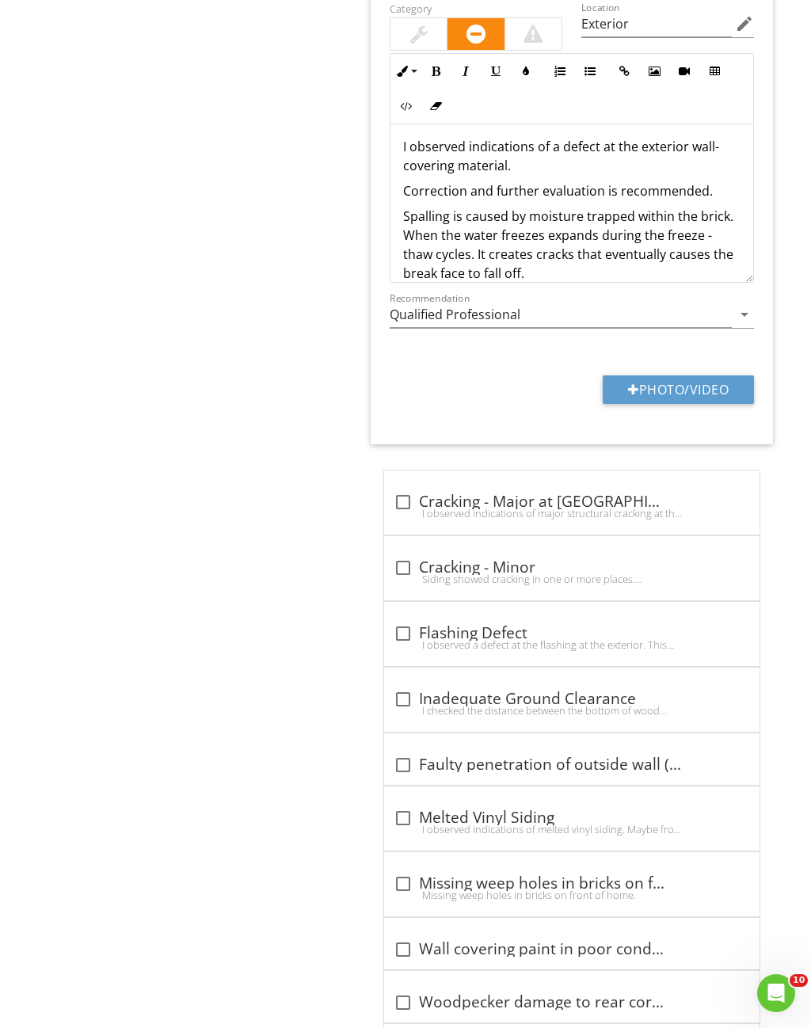
type input "C:\fakepath\IMG_9084.jpeg"
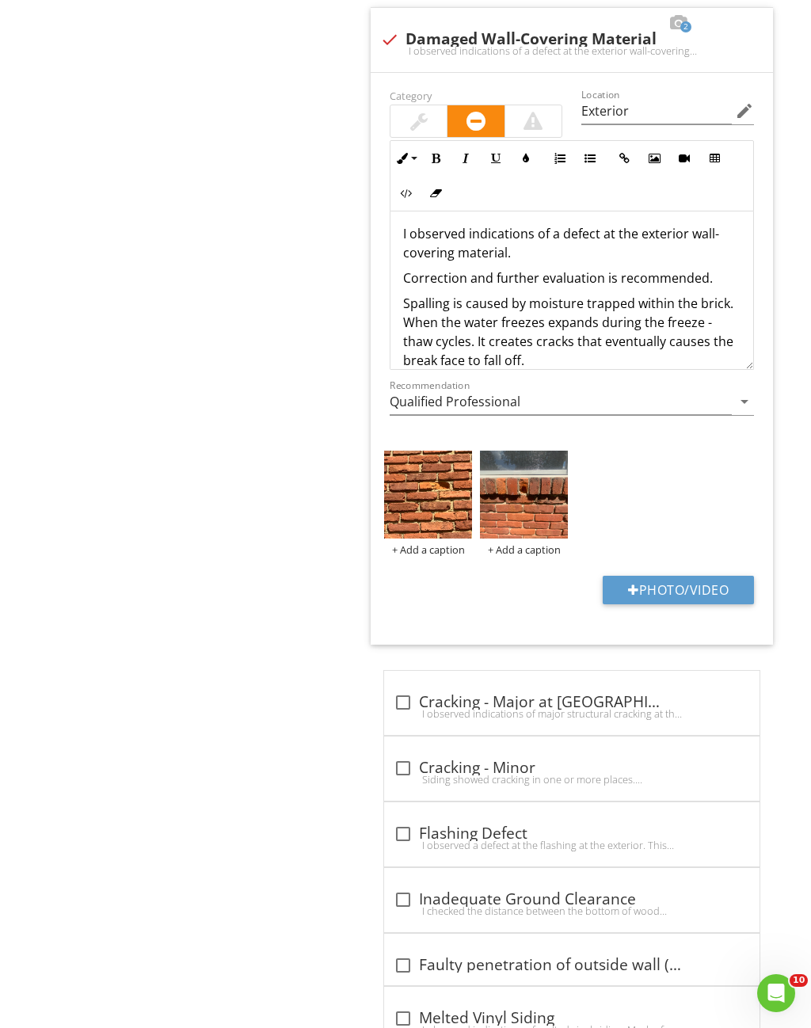
scroll to position [2499, 0]
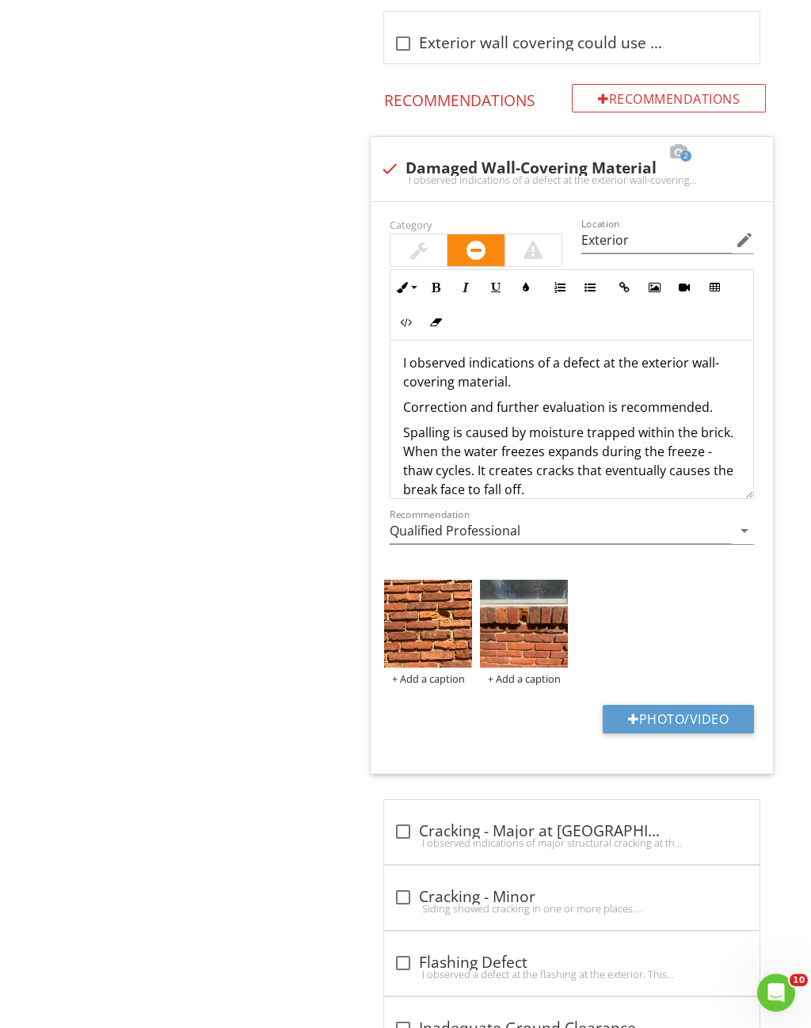
click at [571, 470] on p "Spalling is caused by moisture trapped within the brick. When the water freezes…" at bounding box center [571, 462] width 337 height 76
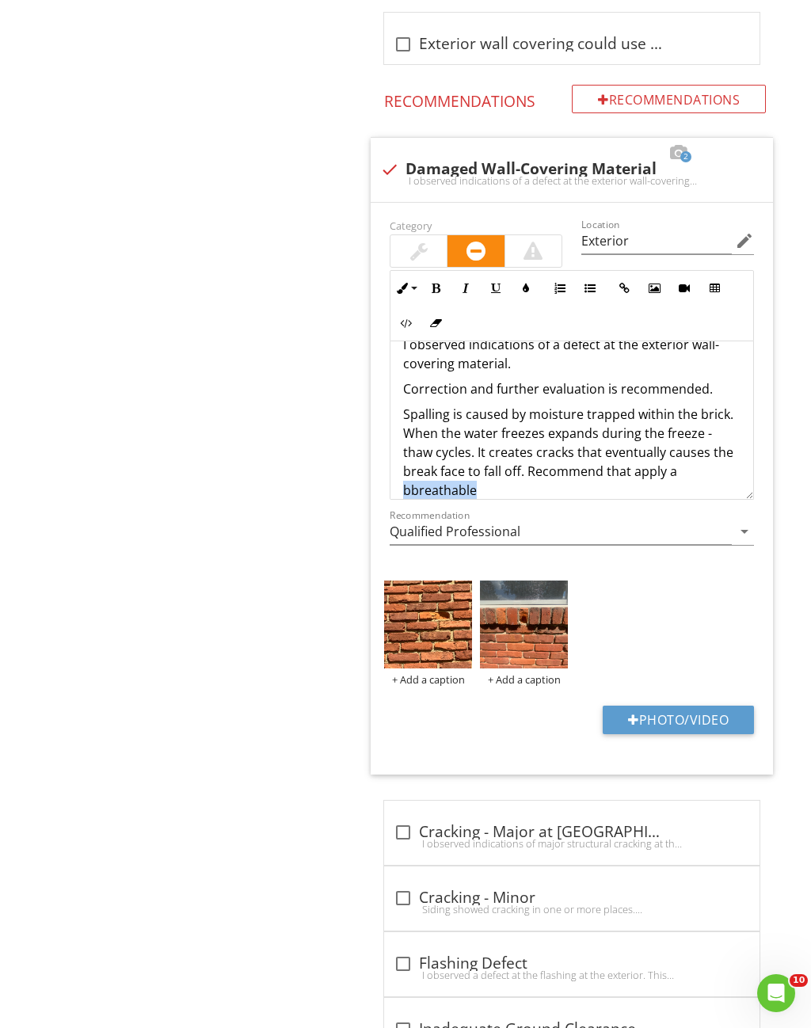
click at [413, 474] on p "Spalling is caused by moisture trapped within the brick. When the water freezes…" at bounding box center [571, 452] width 337 height 95
click at [604, 519] on input "Qualified Professional" at bounding box center [560, 532] width 342 height 26
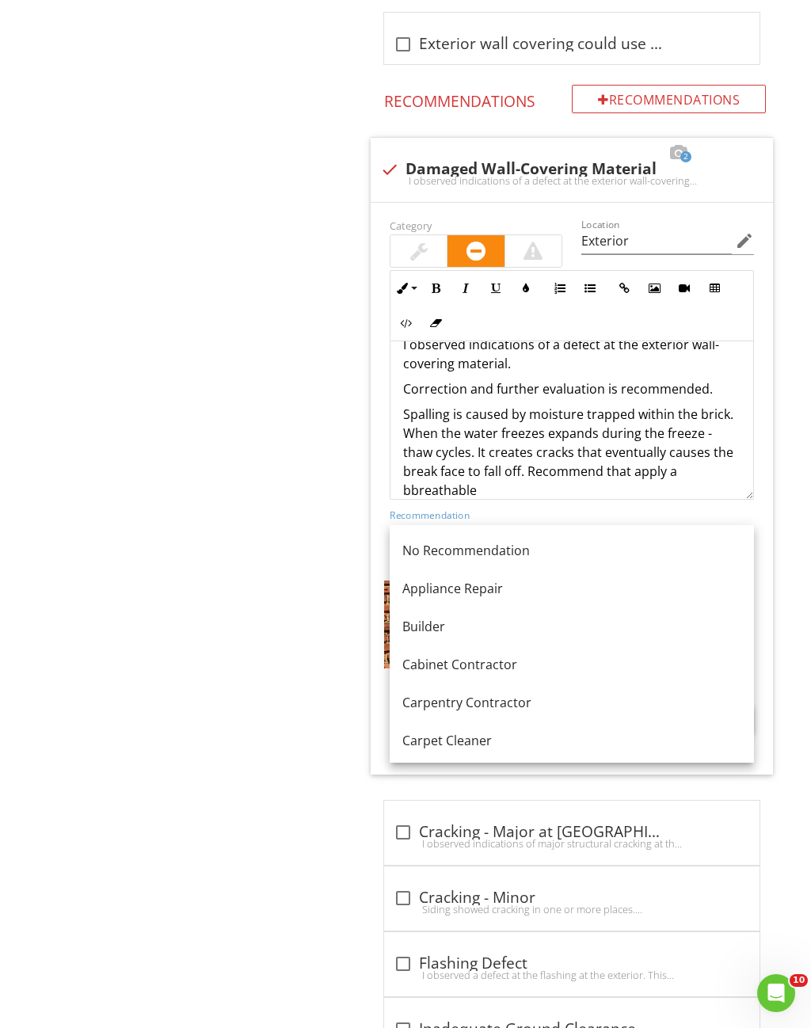
click at [428, 468] on p "Spalling is caused by moisture trapped within the brick. When the water freezes…" at bounding box center [571, 452] width 337 height 95
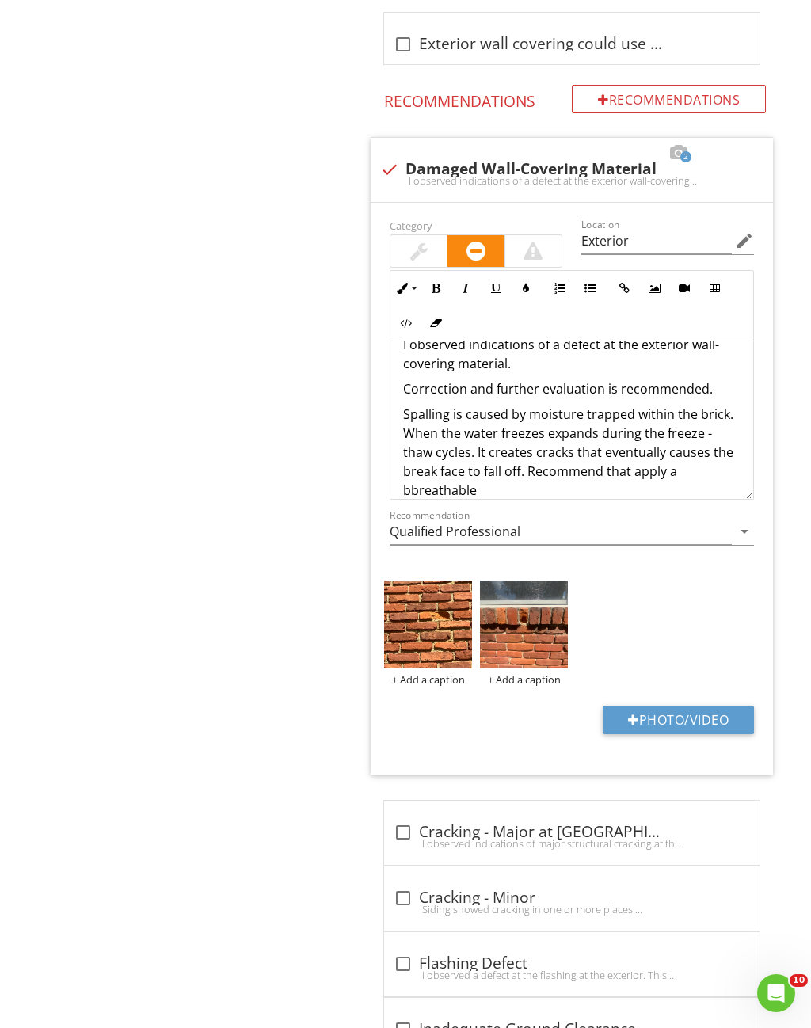
click at [424, 474] on p "Spalling is caused by moisture trapped within the brick. When the water freezes…" at bounding box center [571, 452] width 337 height 95
click at [582, 509] on div "Recommendation Qualified Professional arrow_drop_down" at bounding box center [571, 534] width 364 height 51
click at [482, 476] on p "Spalling is caused by moisture trapped within the brick. When the water freezes…" at bounding box center [571, 452] width 337 height 95
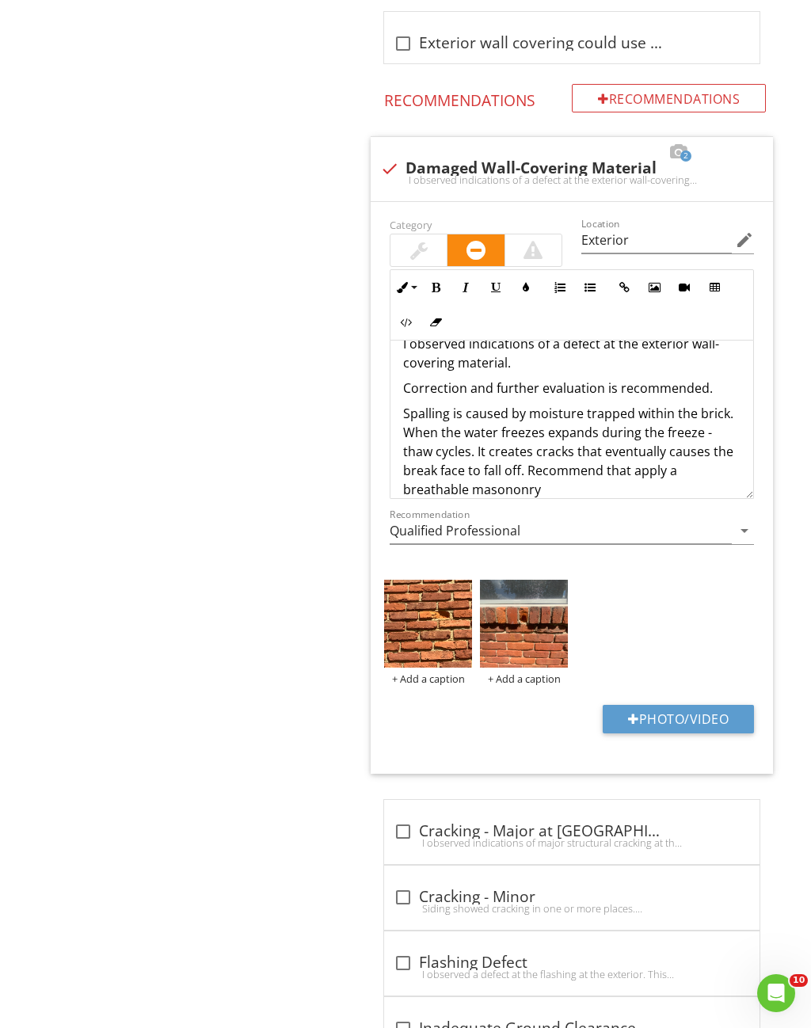
click at [564, 467] on p "Spalling is caused by moisture trapped within the brick. When the water freezes…" at bounding box center [571, 451] width 337 height 95
click at [633, 454] on p "Spalling is caused by moisture trapped within the brick. When the water freezes…" at bounding box center [571, 452] width 337 height 95
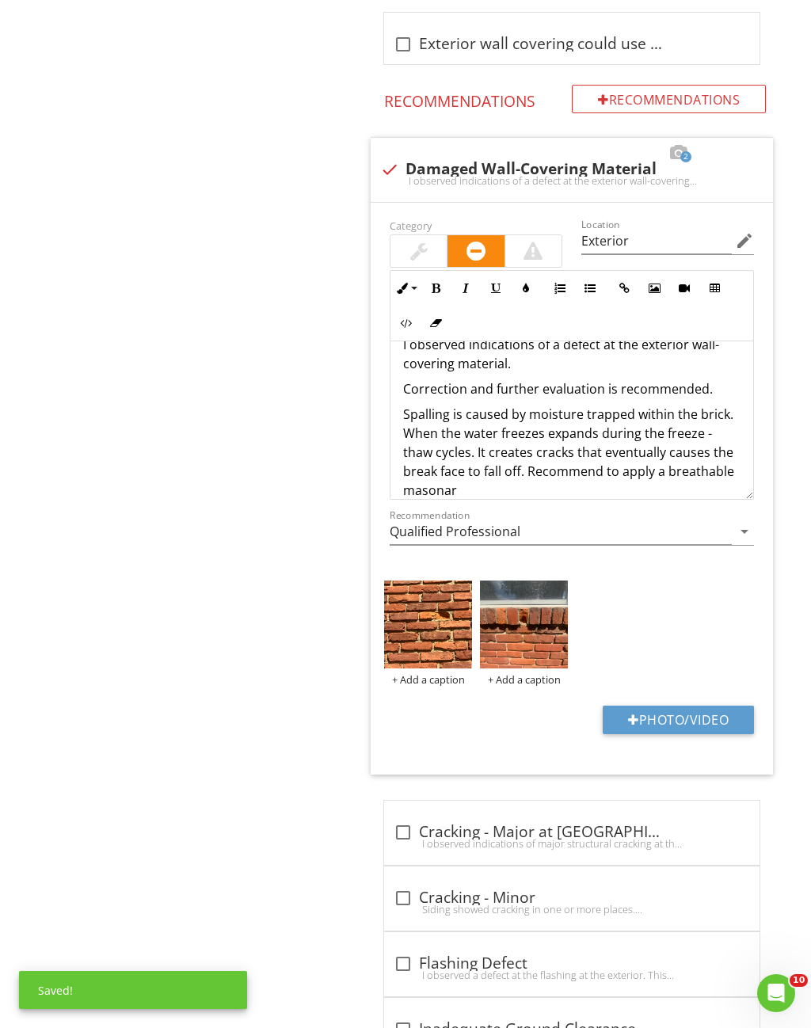
click at [476, 470] on p "Spalling is caused by moisture trapped within the brick. When the water freezes…" at bounding box center [571, 452] width 337 height 95
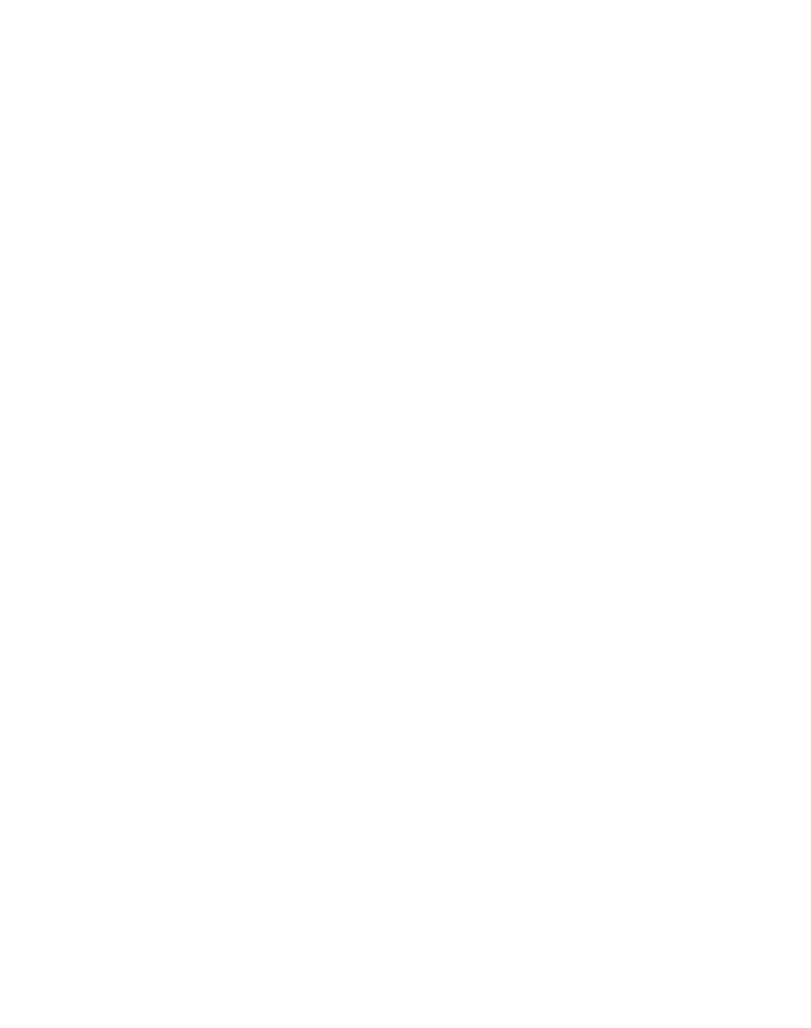
scroll to position [390, 0]
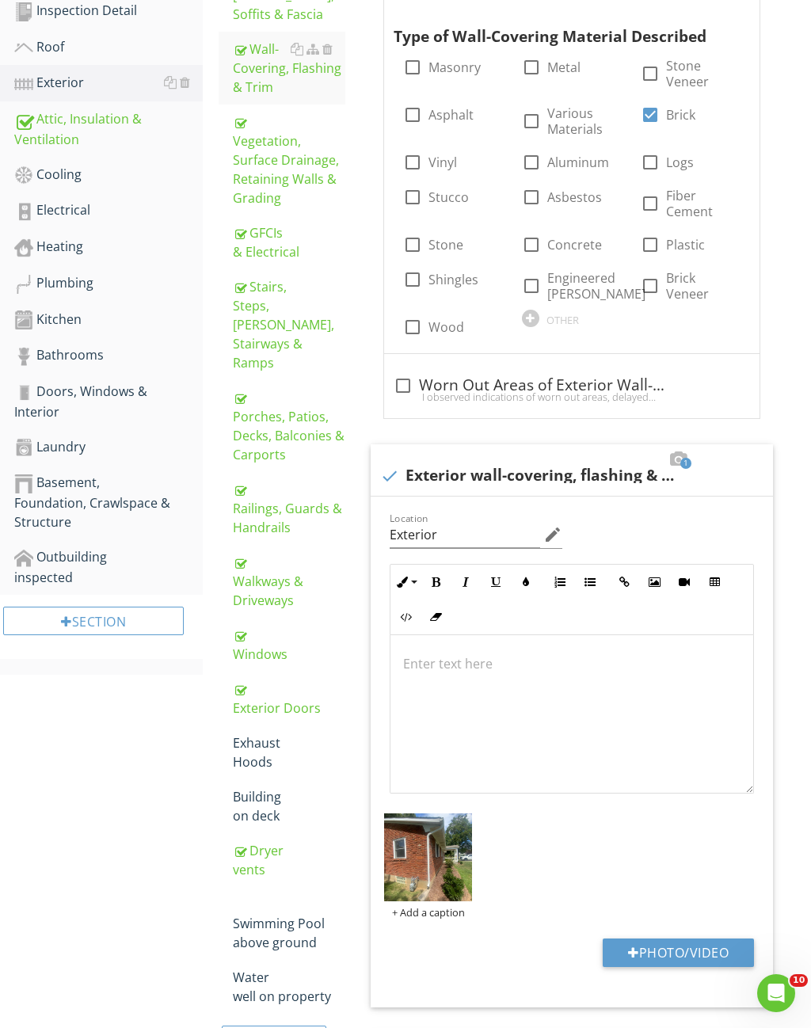
click at [298, 142] on div "Vegetation, Surface Drainage, Retaining Walls & Grading" at bounding box center [289, 159] width 112 height 95
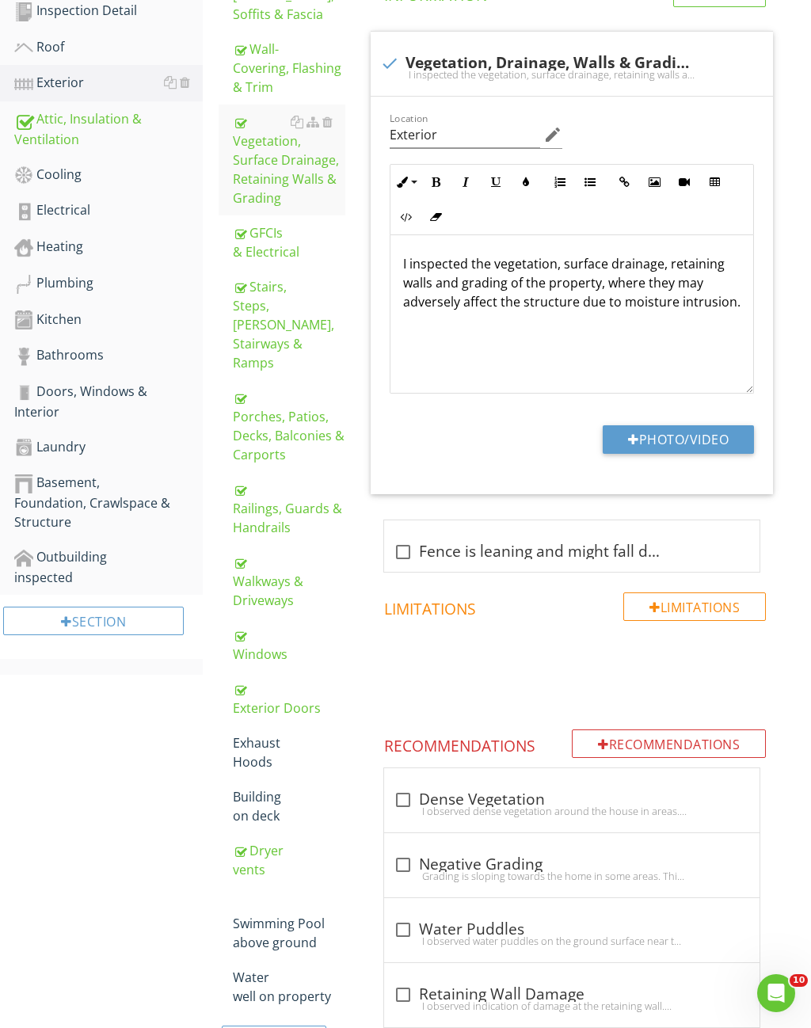
click at [726, 425] on button "Photo/Video" at bounding box center [677, 439] width 151 height 28
type input "C:\fakepath\IMG_9090.jpeg"
